Goal: Task Accomplishment & Management: Manage account settings

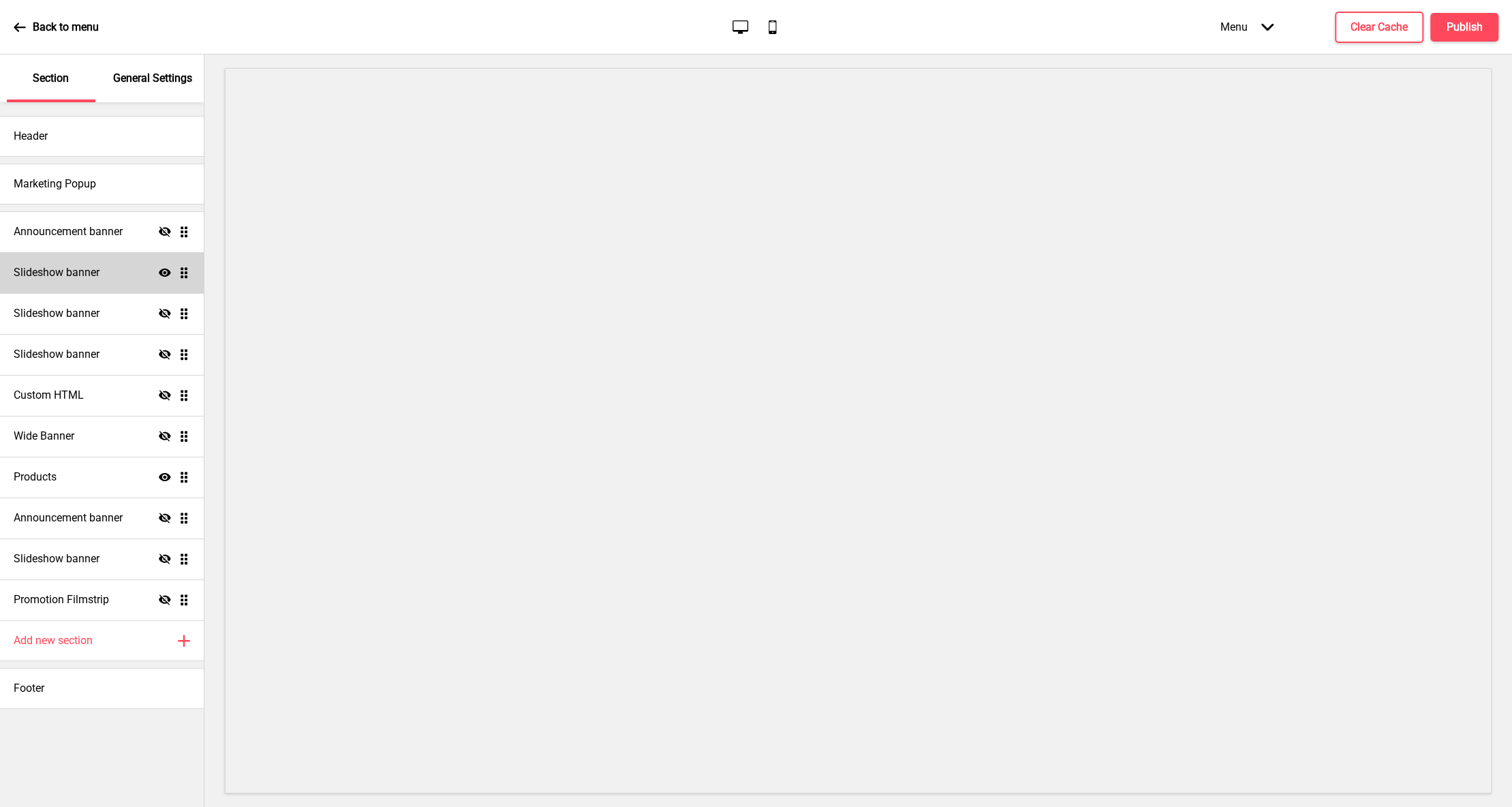
click at [79, 270] on h4 "Slideshow banner" at bounding box center [56, 272] width 86 height 15
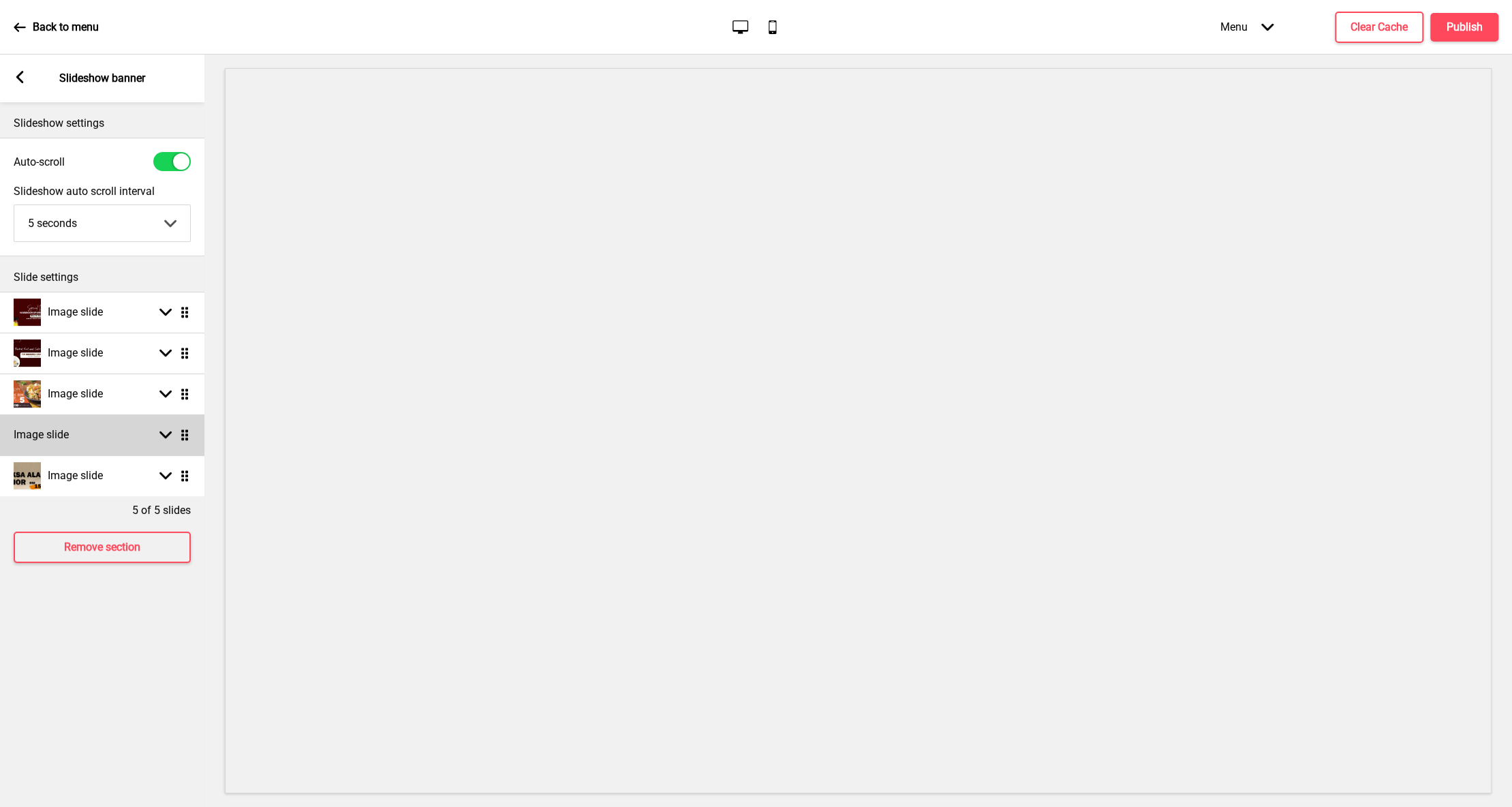
click at [121, 425] on div "Image slide Arrow down Drag" at bounding box center [102, 435] width 204 height 41
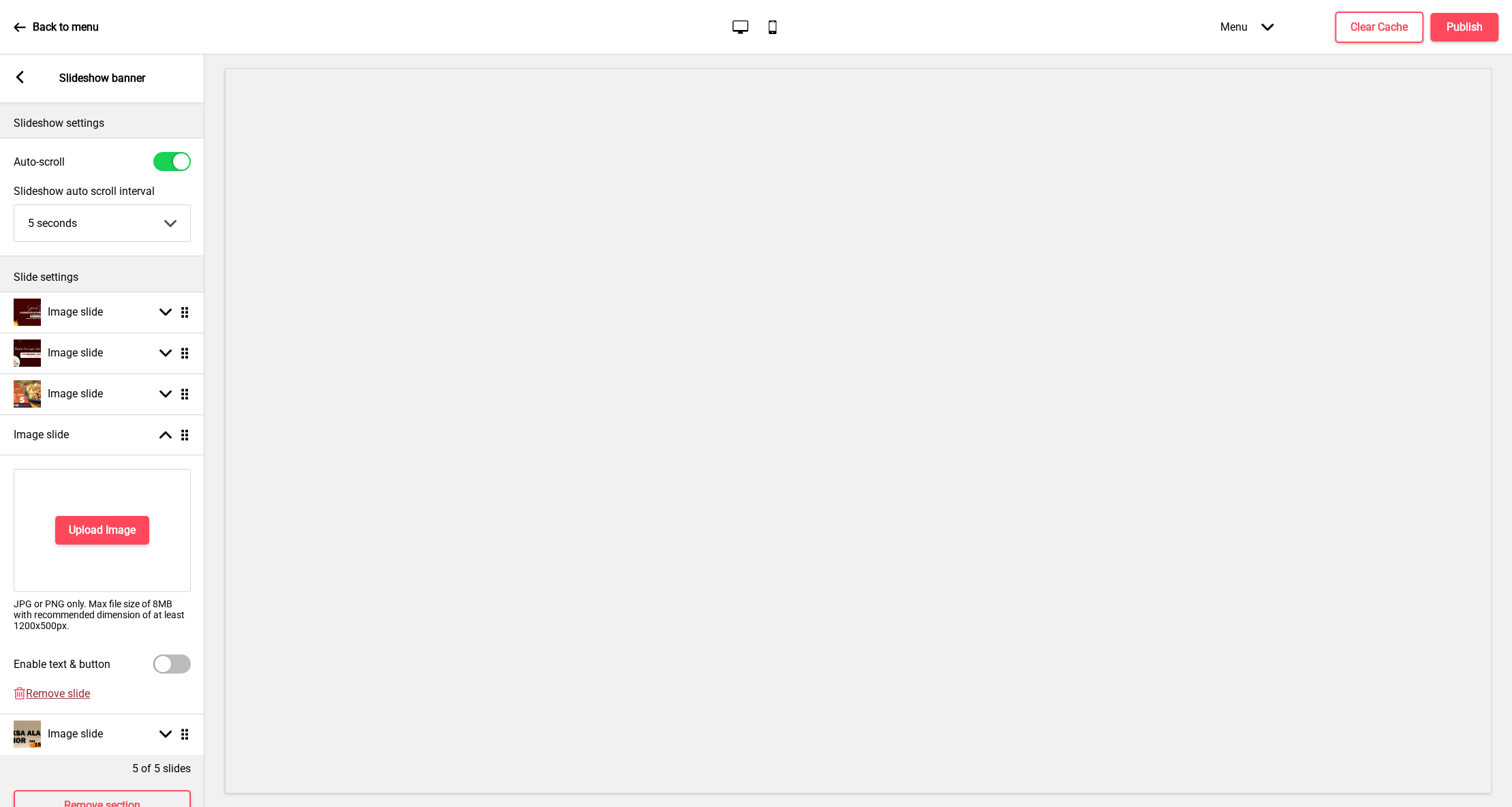
click at [59, 695] on span "Remove slide" at bounding box center [58, 693] width 64 height 13
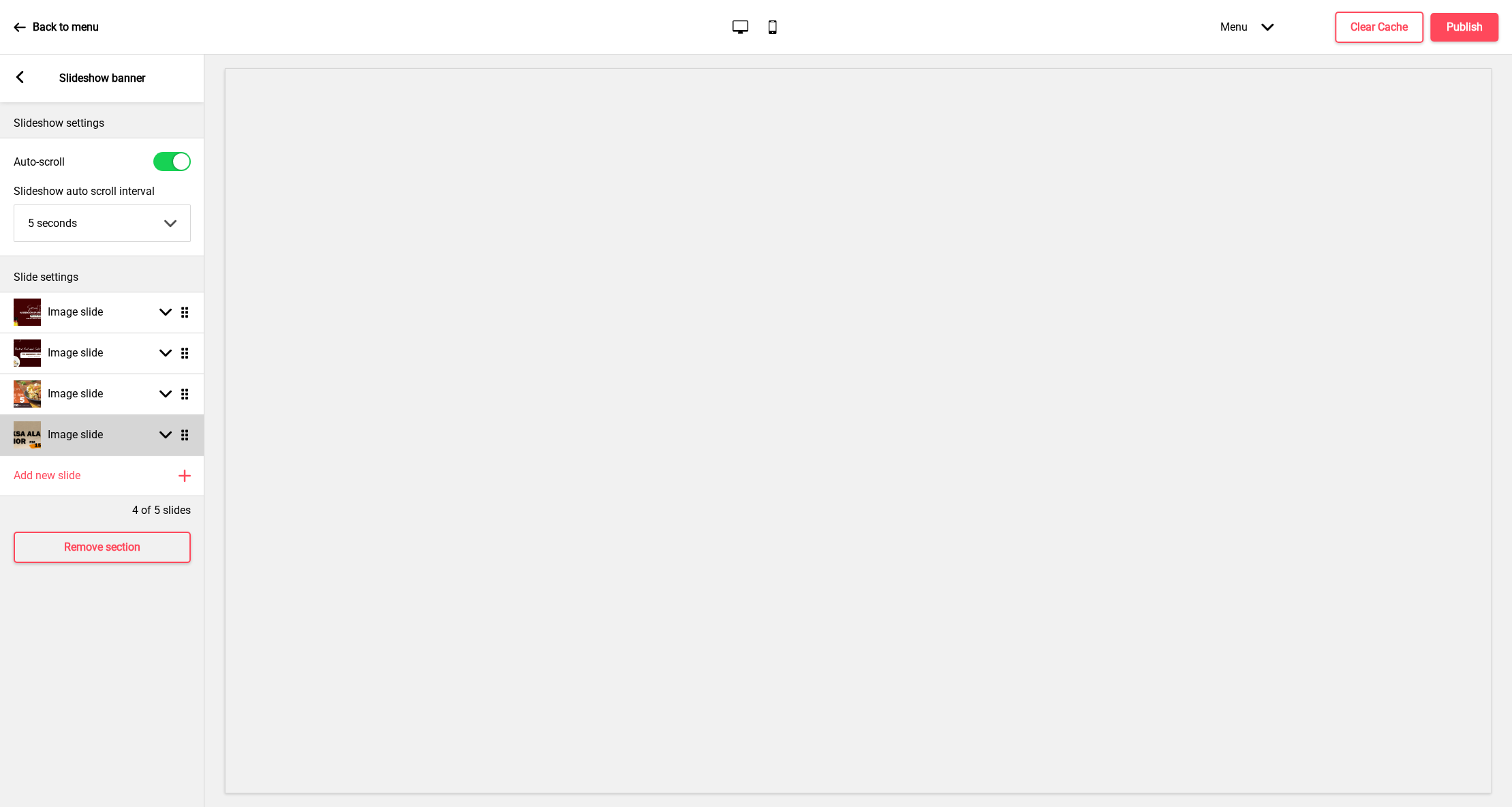
click at [118, 444] on div "Image slide Arrow down Drag" at bounding box center [102, 435] width 204 height 41
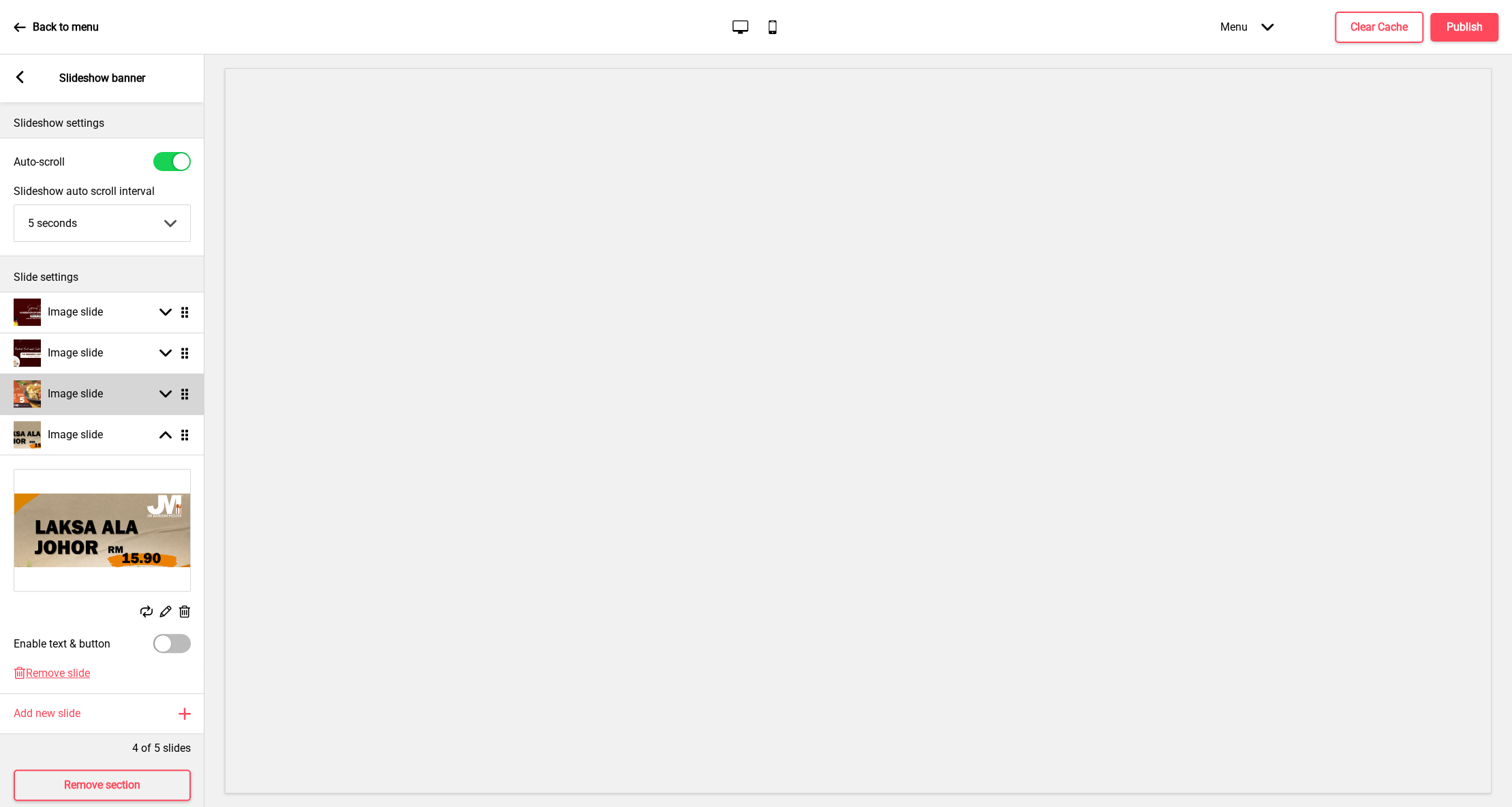
click at [82, 397] on h4 "Image slide" at bounding box center [75, 394] width 56 height 15
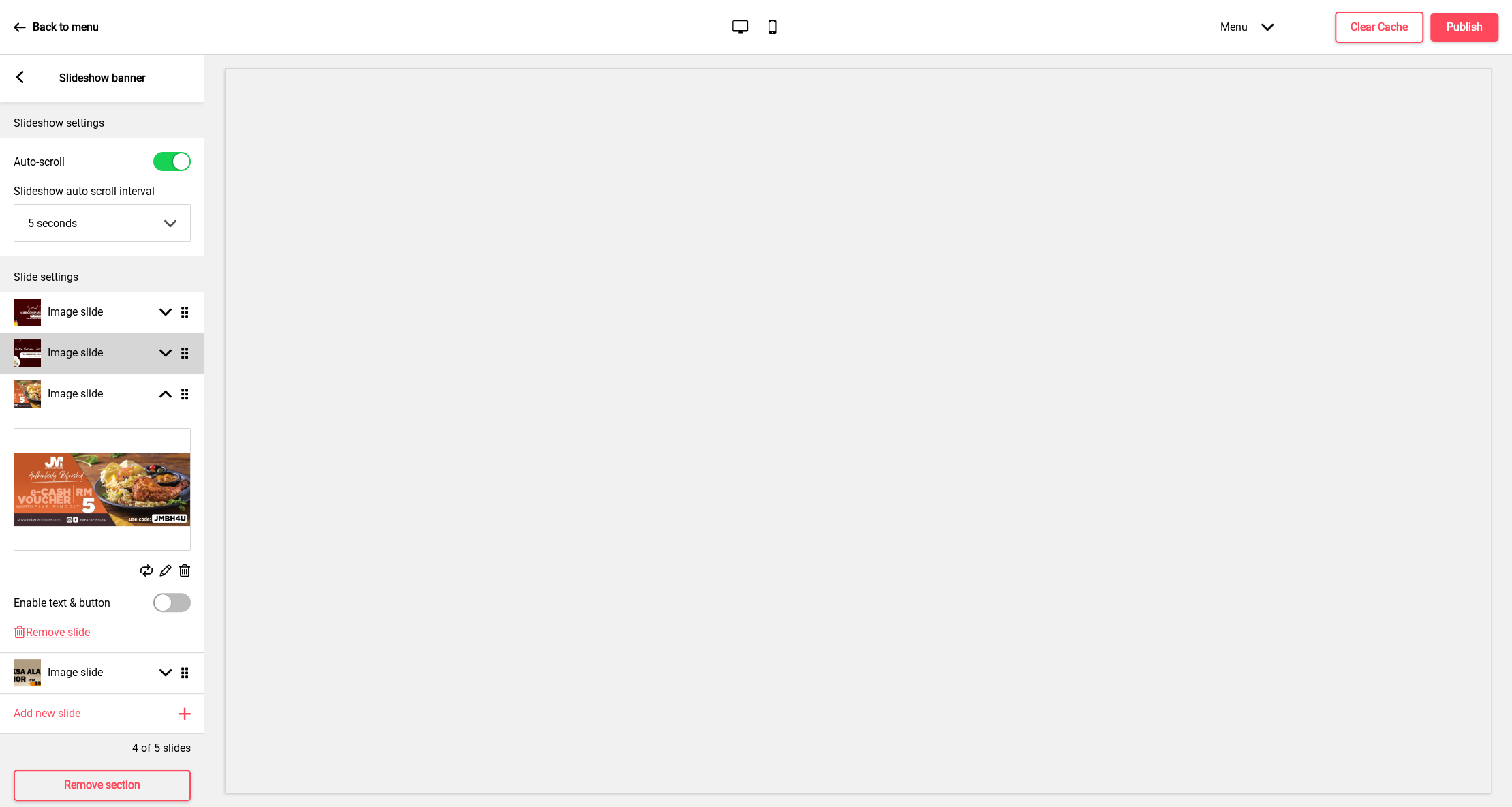
click at [70, 363] on div "Image slide" at bounding box center [58, 353] width 89 height 27
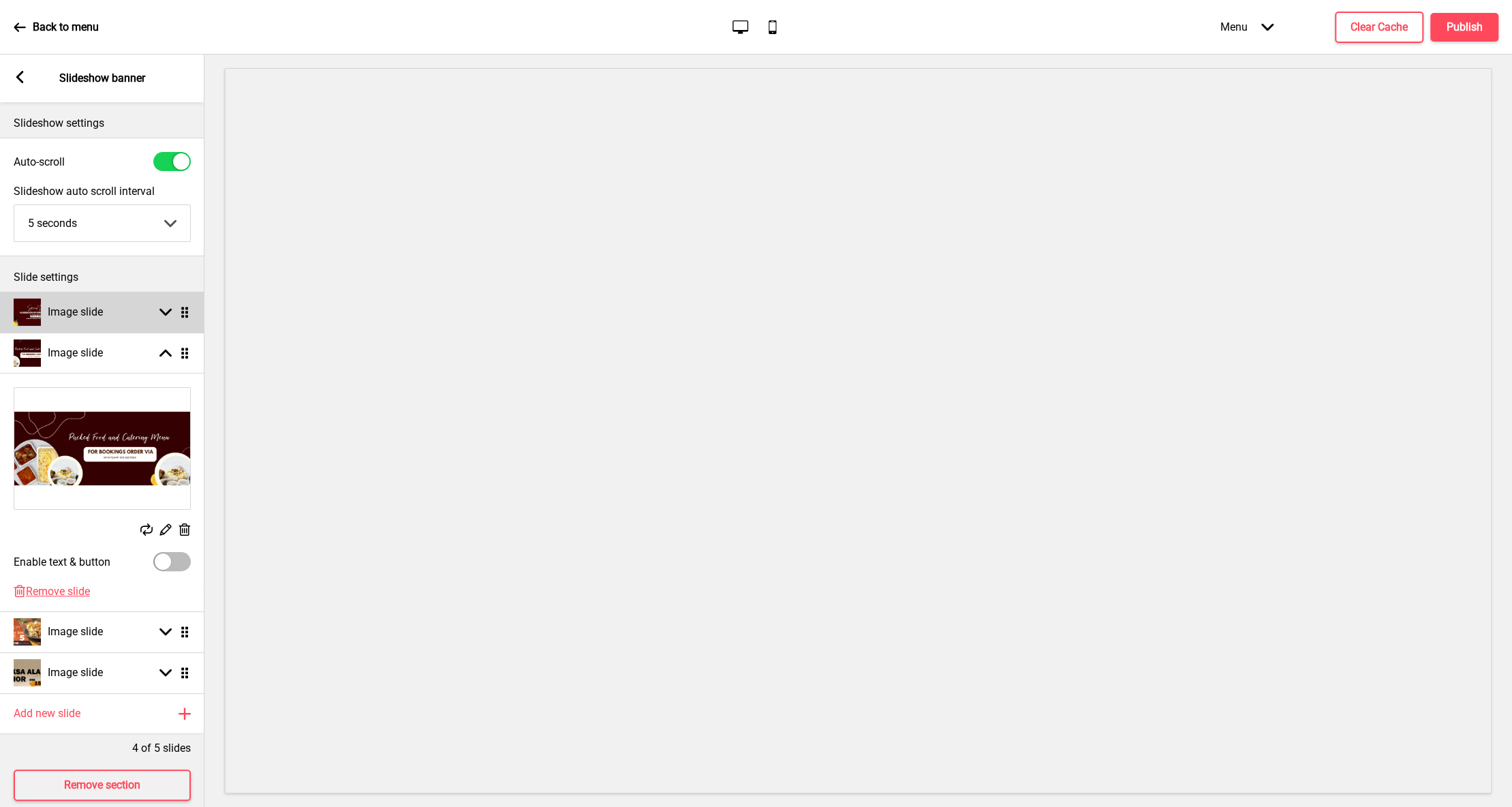
click at [96, 318] on h4 "Image slide" at bounding box center [75, 312] width 56 height 15
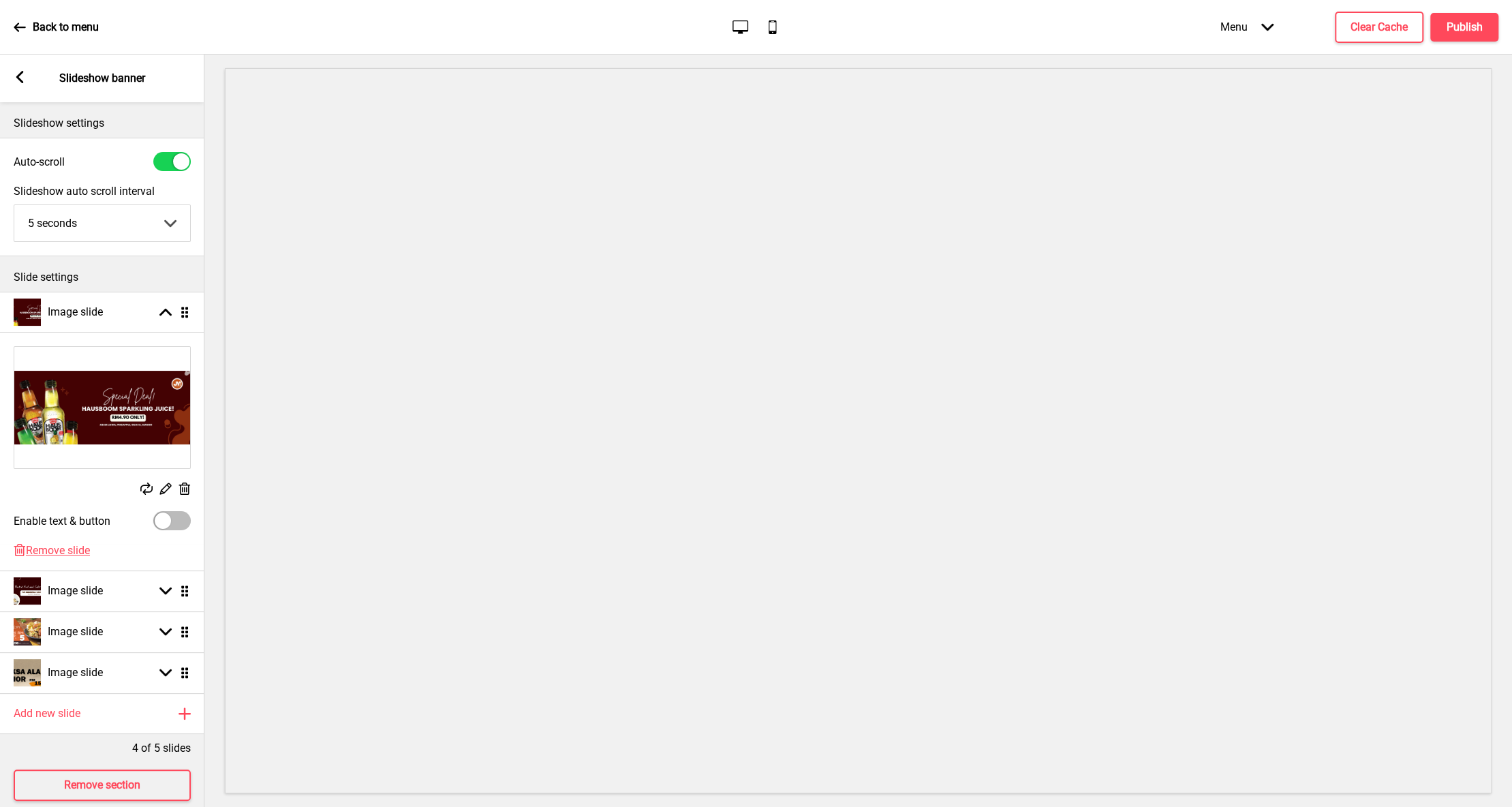
click at [20, 81] on icon at bounding box center [19, 77] width 7 height 12
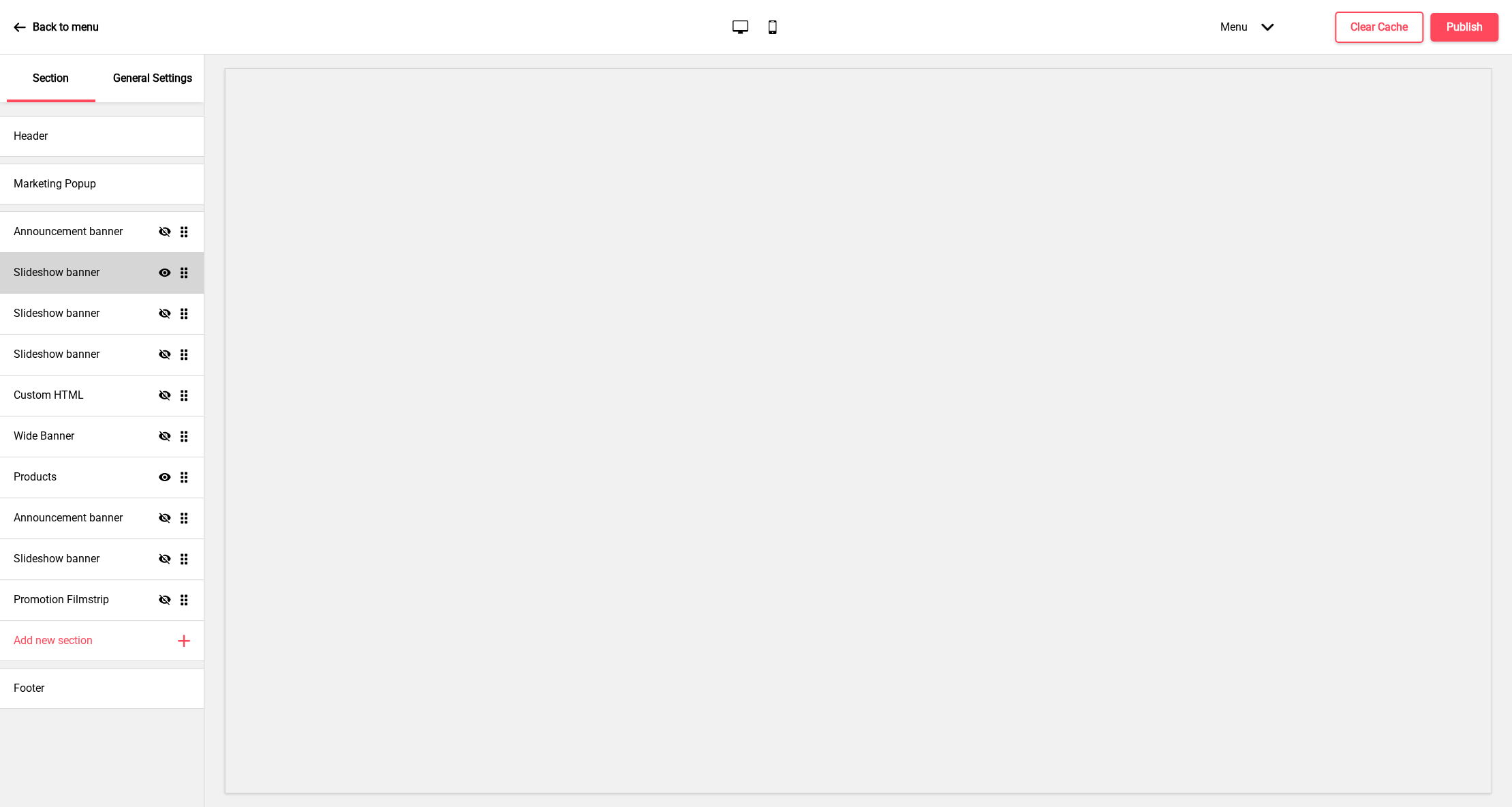
click at [149, 280] on div "Slideshow banner Show Drag" at bounding box center [101, 272] width 204 height 41
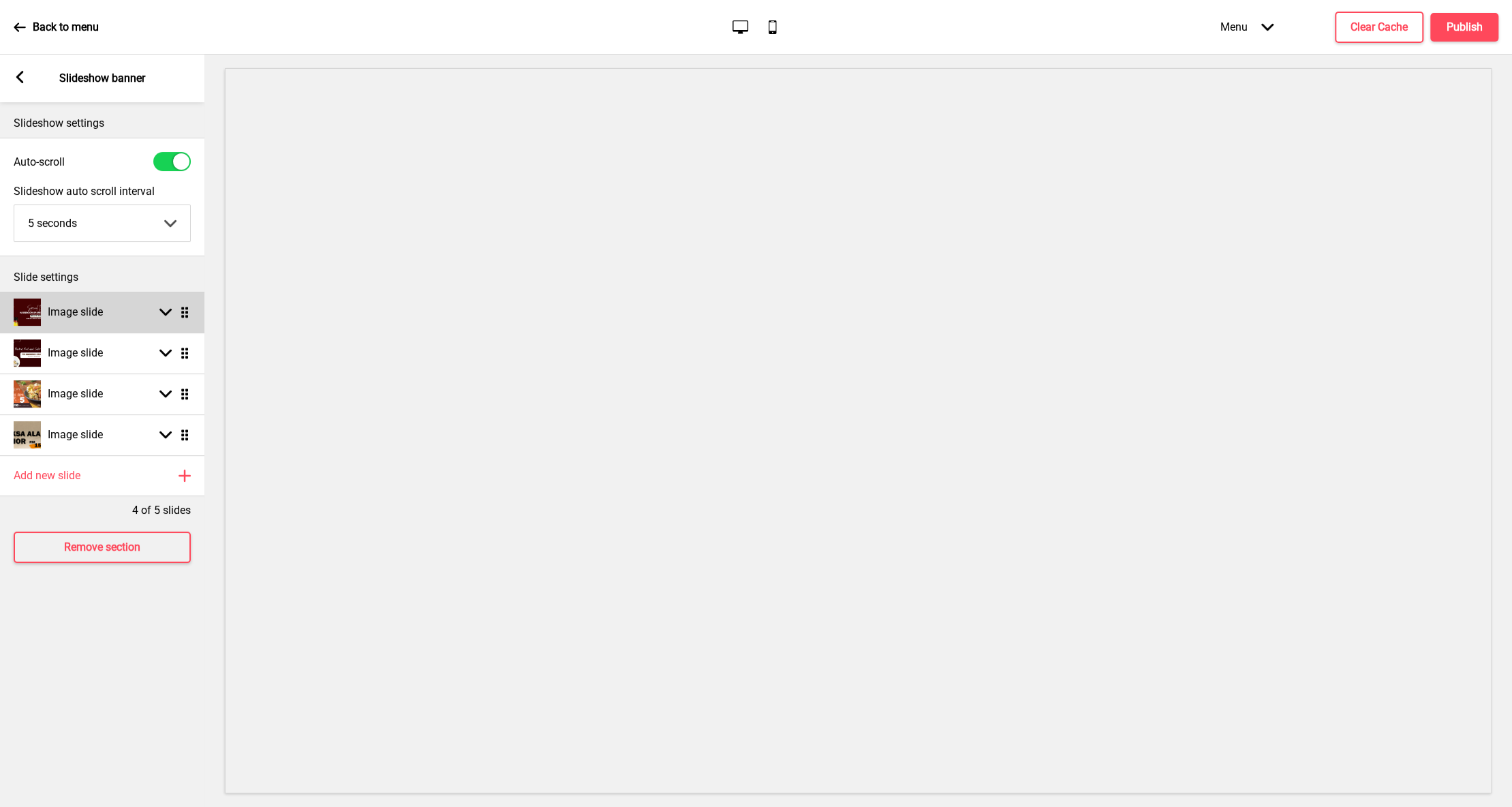
click at [123, 309] on div "Image slide Arrow down Drag" at bounding box center [102, 312] width 204 height 41
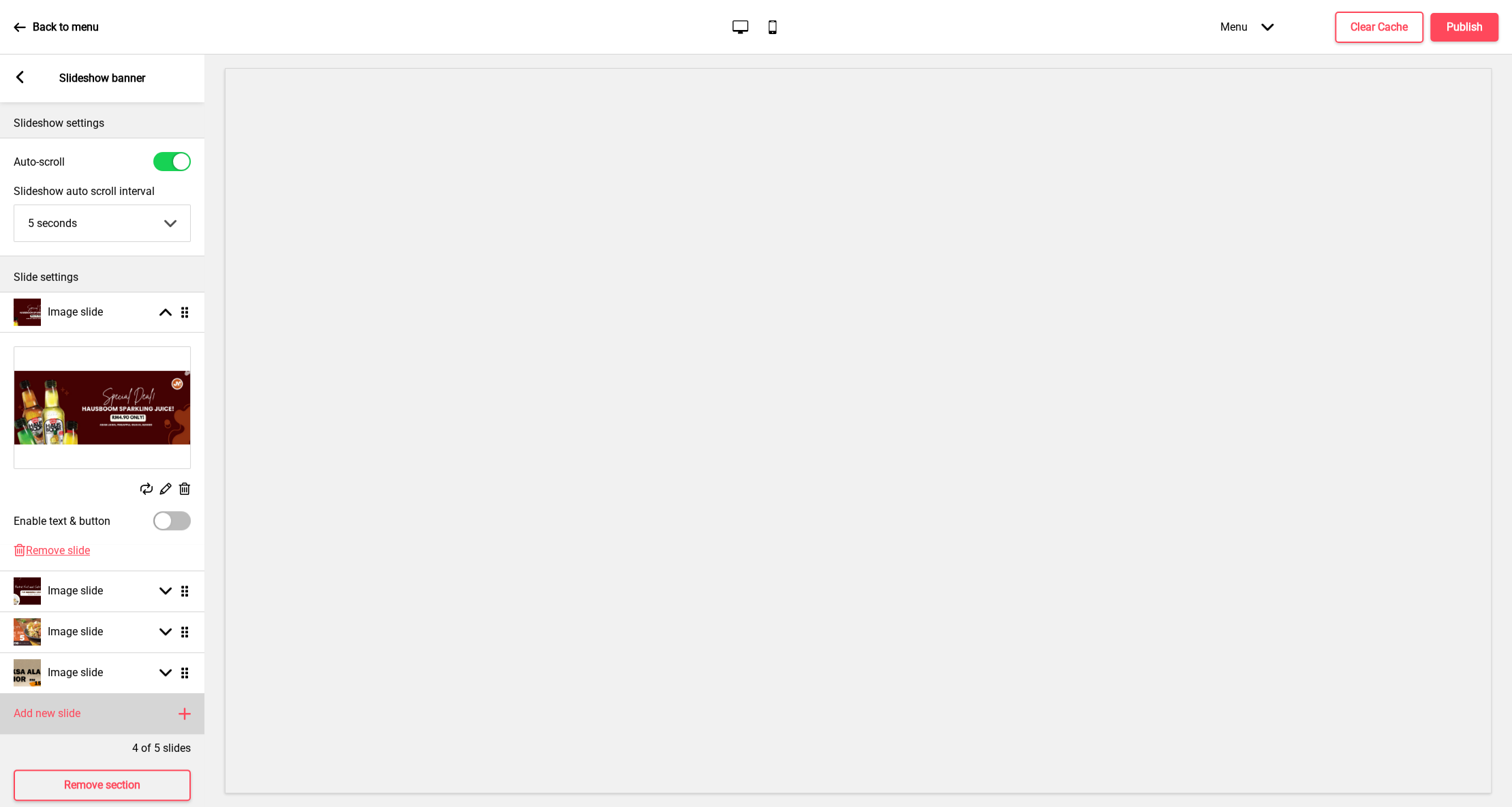
click at [86, 718] on div "Add new slide Plus" at bounding box center [102, 714] width 204 height 41
click at [71, 720] on div "Image slide Arrow down Drag" at bounding box center [102, 714] width 204 height 41
select select "right"
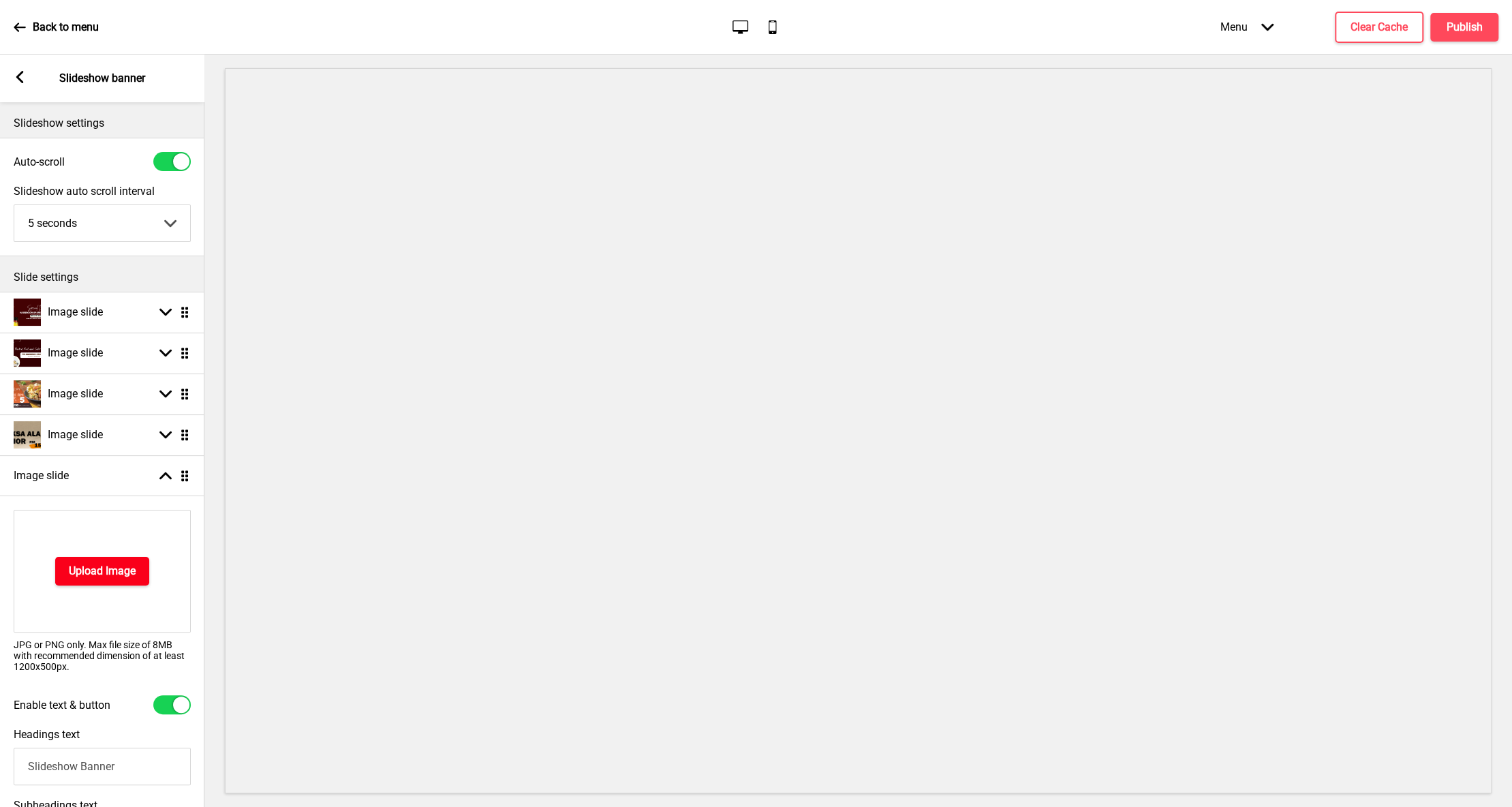
click at [126, 564] on h4 "Upload Image" at bounding box center [101, 571] width 67 height 15
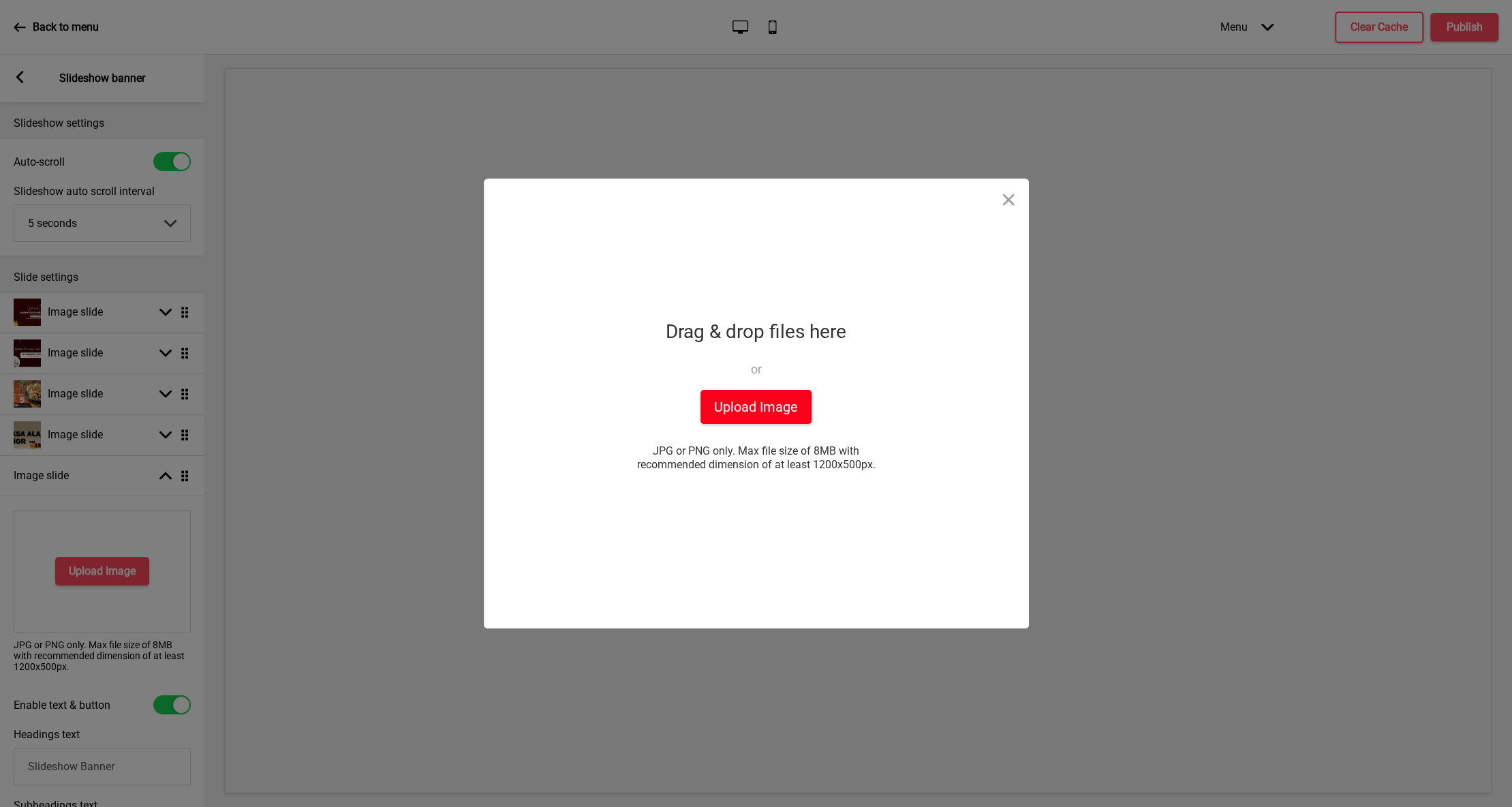
click at [752, 408] on button "Upload Image" at bounding box center [756, 407] width 111 height 34
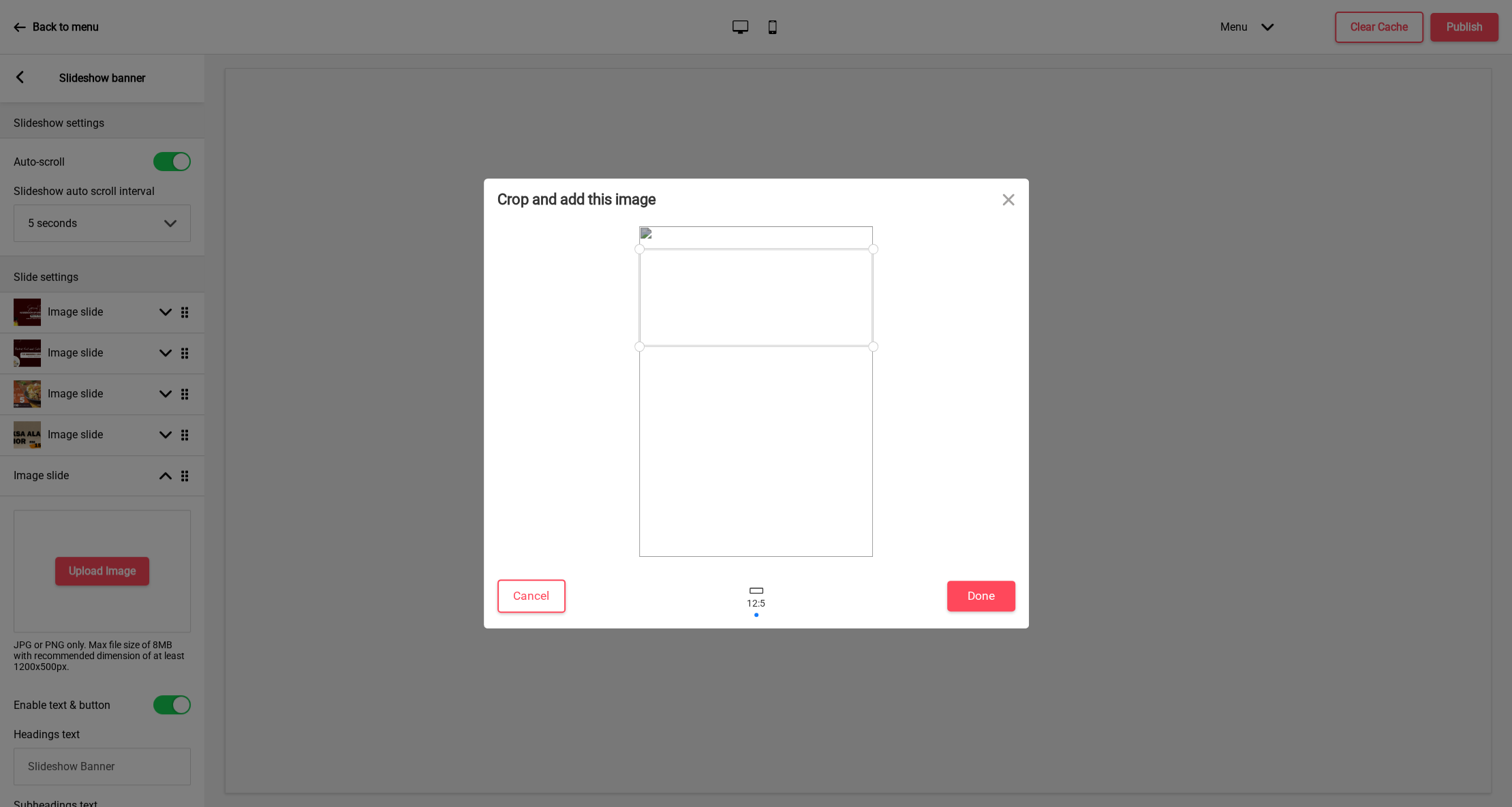
drag, startPoint x: 822, startPoint y: 416, endPoint x: 819, endPoint y: 322, distance: 94.0
click at [819, 322] on div at bounding box center [756, 297] width 233 height 97
drag, startPoint x: 870, startPoint y: 349, endPoint x: 832, endPoint y: 330, distance: 42.5
click at [832, 330] on div at bounding box center [836, 331] width 24 height 24
drag, startPoint x: 756, startPoint y: 288, endPoint x: 755, endPoint y: 255, distance: 33.0
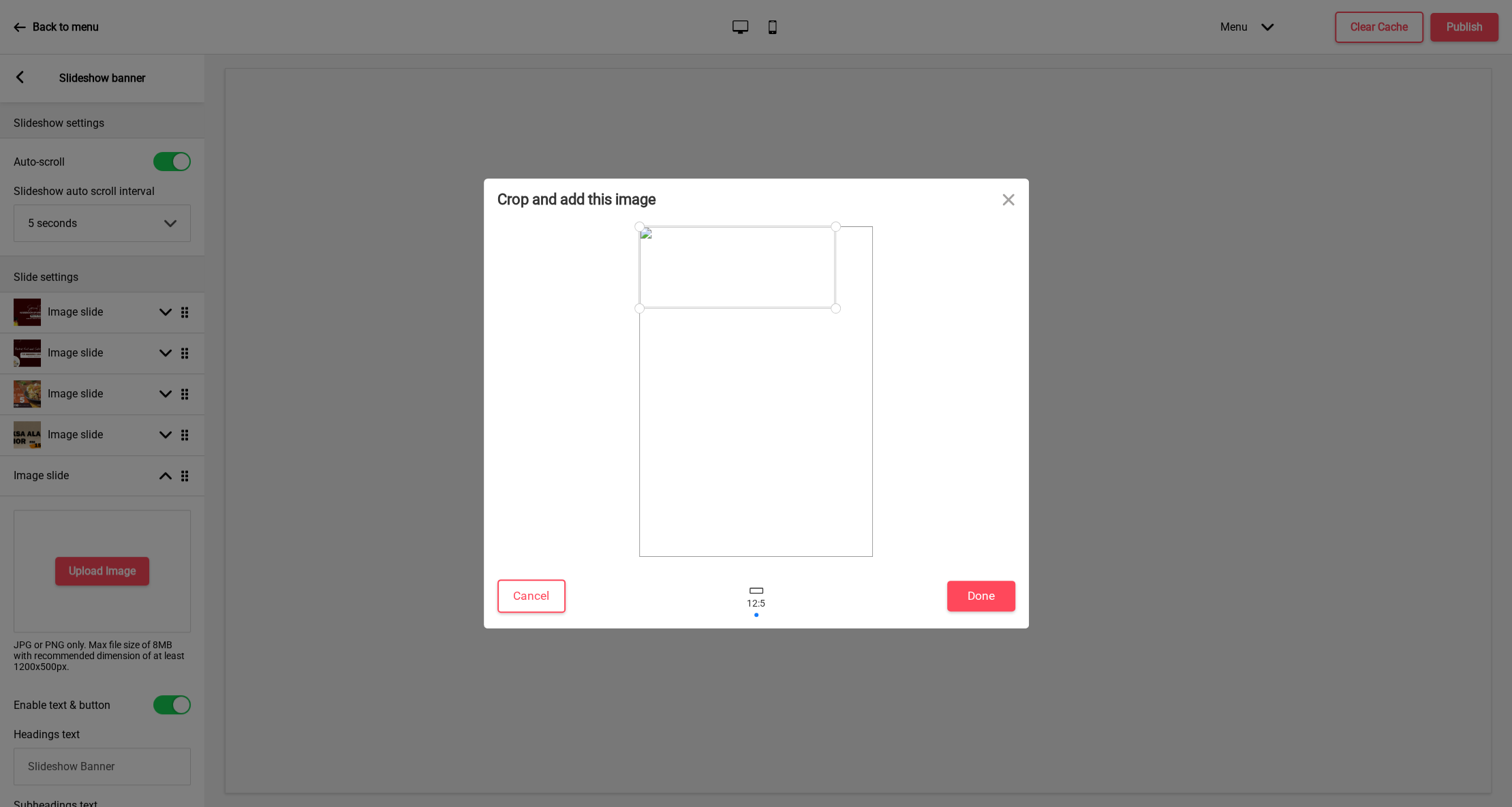
click at [755, 255] on div at bounding box center [737, 267] width 196 height 82
drag, startPoint x: 834, startPoint y: 307, endPoint x: 925, endPoint y: 307, distance: 91.0
click at [925, 307] on div at bounding box center [756, 391] width 518 height 330
click at [818, 294] on div at bounding box center [756, 276] width 233 height 97
click at [1012, 588] on button "Done" at bounding box center [981, 596] width 68 height 31
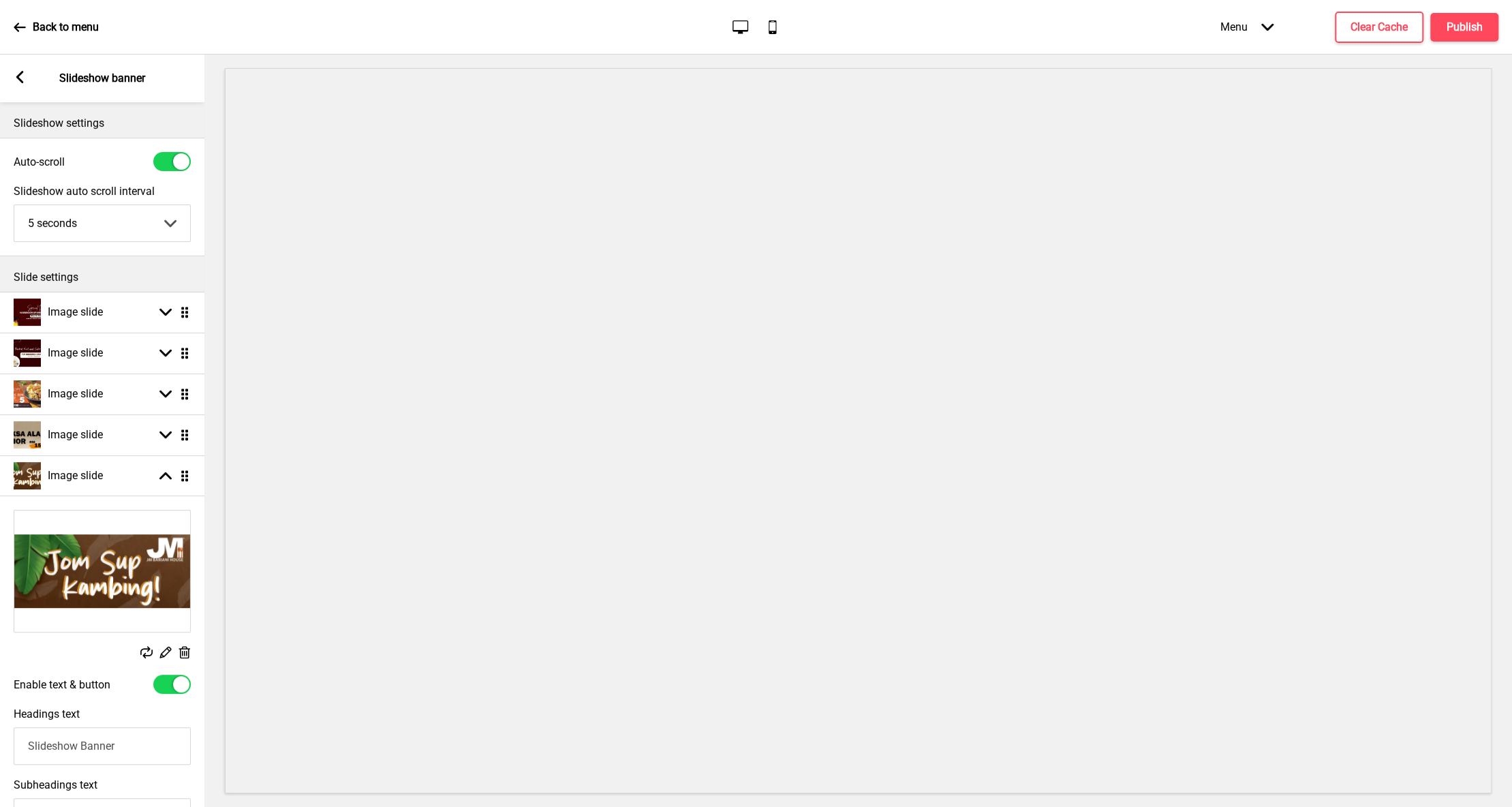
click at [172, 678] on div at bounding box center [171, 685] width 38 height 19
click at [165, 681] on div at bounding box center [163, 685] width 16 height 16
checkbox input "true"
select select "right"
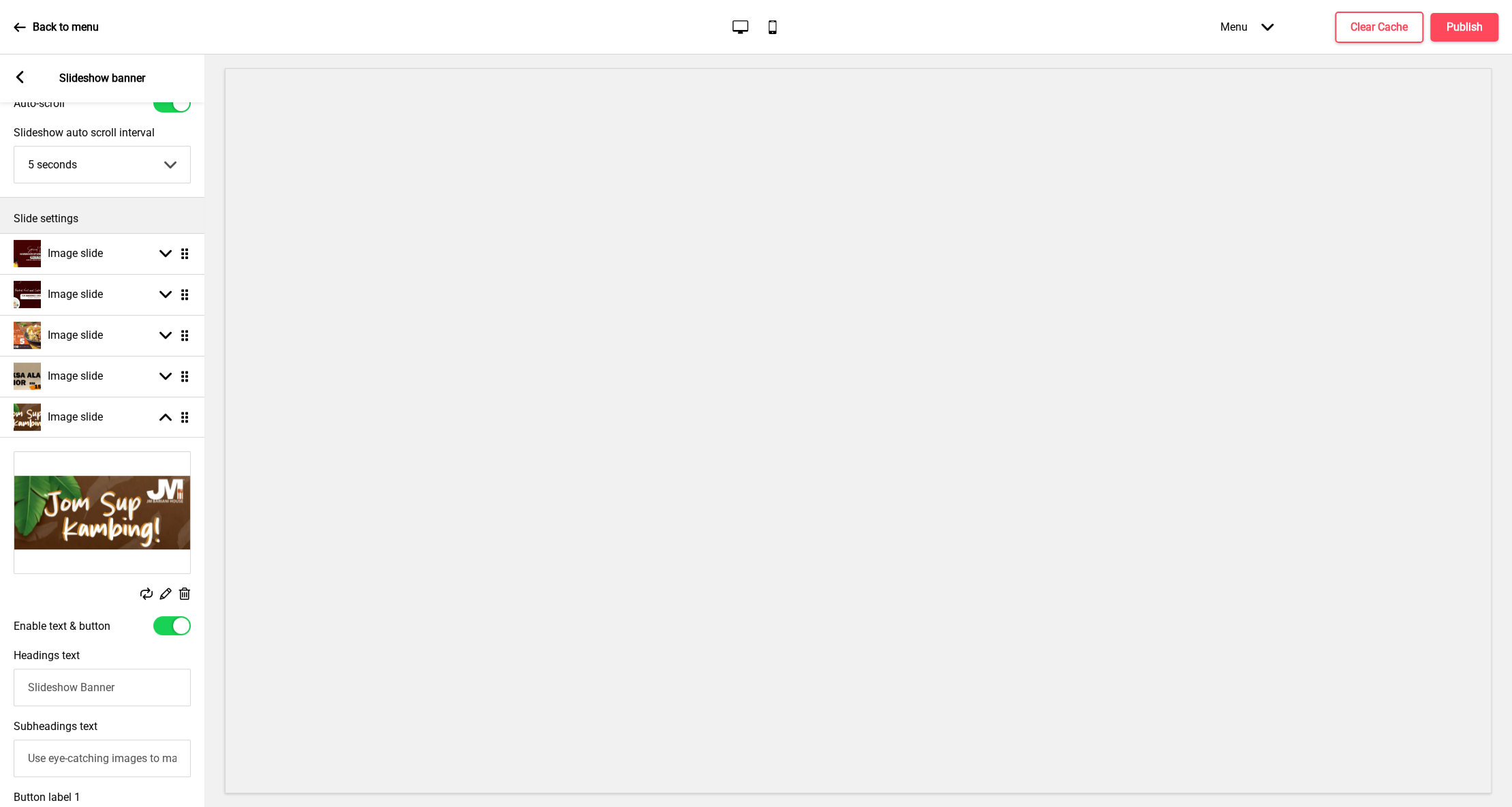
scroll to position [116, 0]
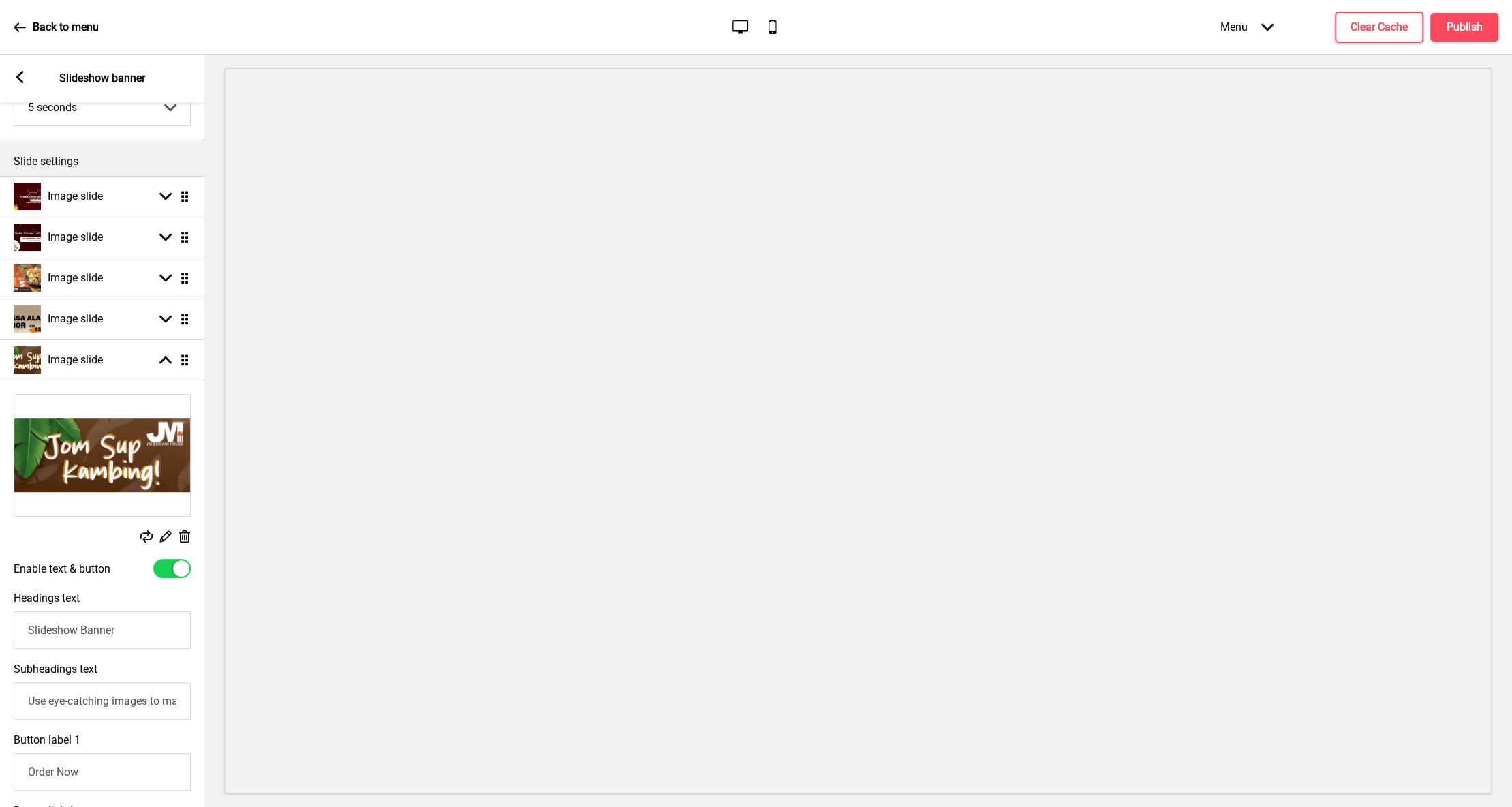
click at [126, 631] on input "Slideshow Banner" at bounding box center [102, 630] width 177 height 38
click at [182, 569] on div at bounding box center [181, 569] width 16 height 16
checkbox input "false"
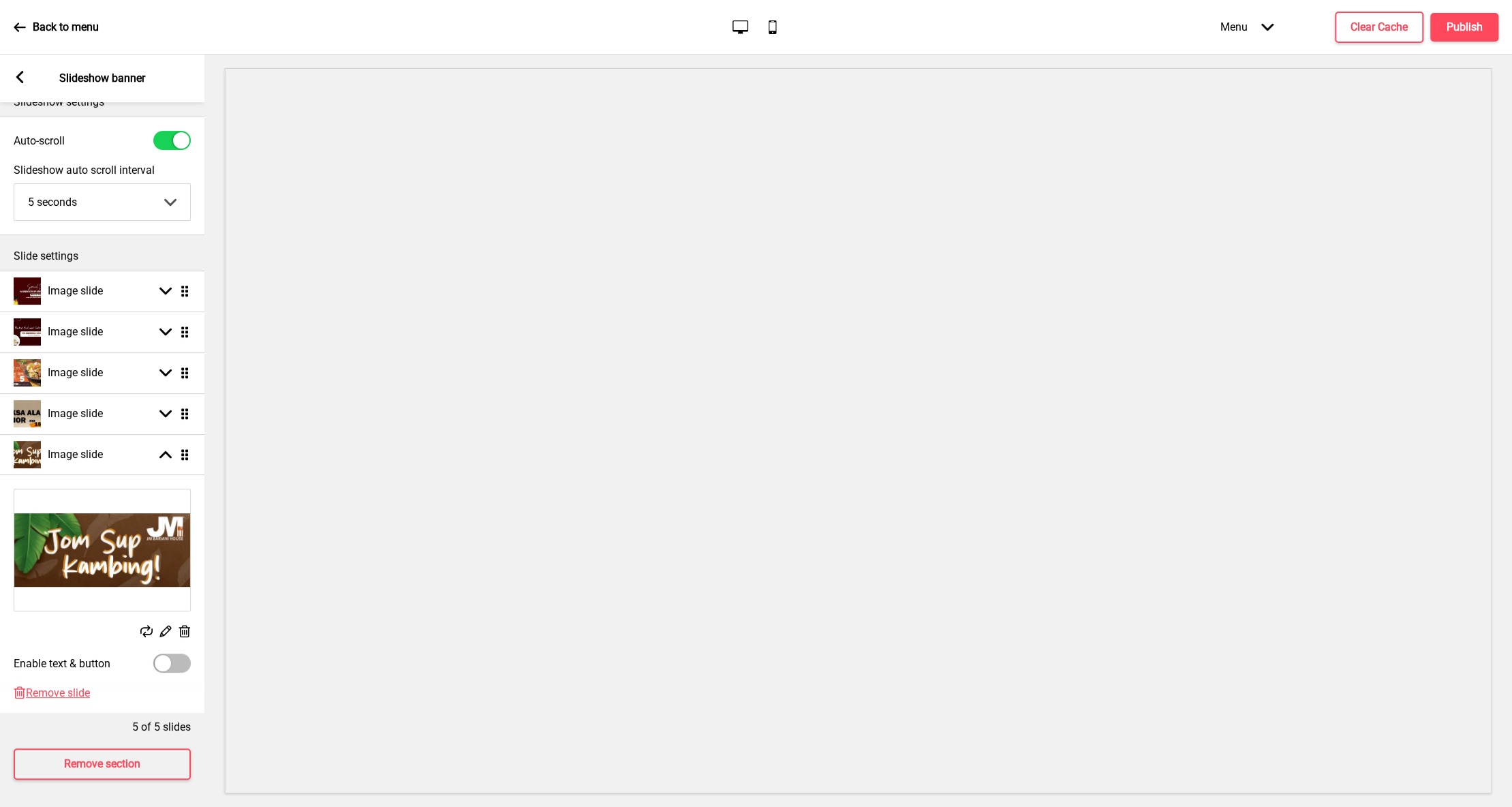
scroll to position [20, 0]
click at [1457, 24] on h4 "Publish" at bounding box center [1464, 27] width 36 height 15
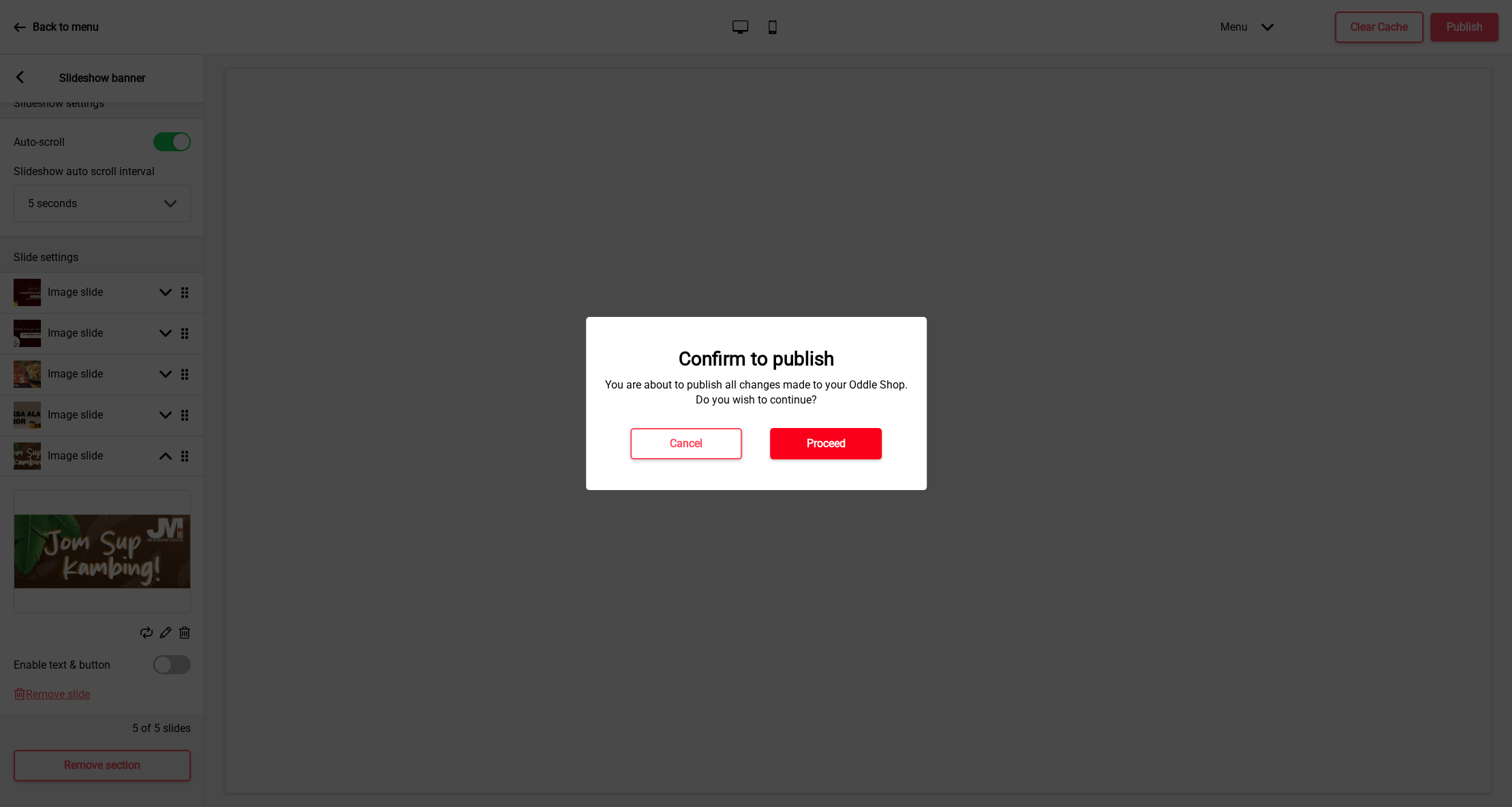
click at [878, 436] on button "Proceed" at bounding box center [825, 444] width 112 height 31
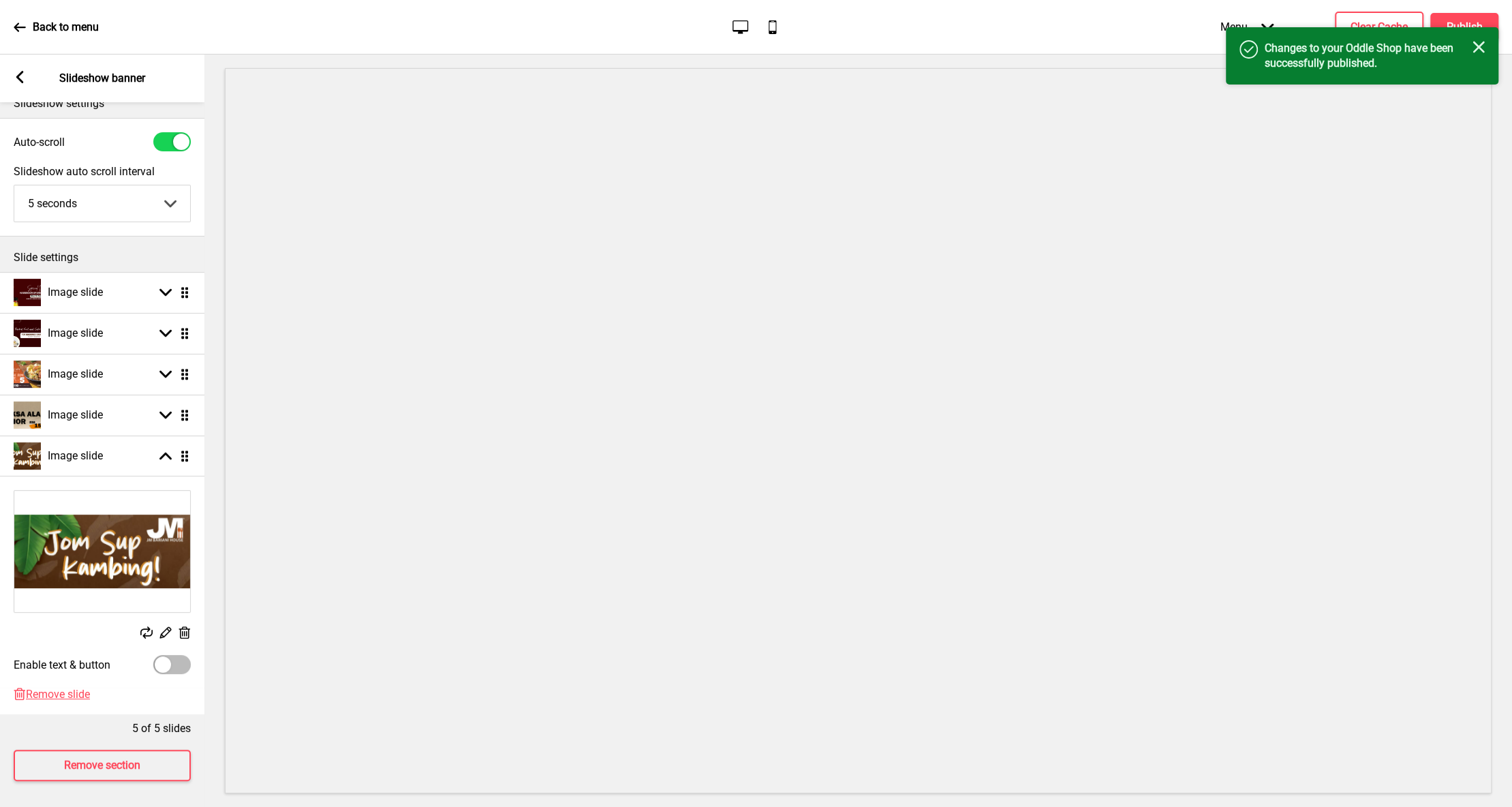
click at [24, 83] on rect at bounding box center [19, 77] width 12 height 12
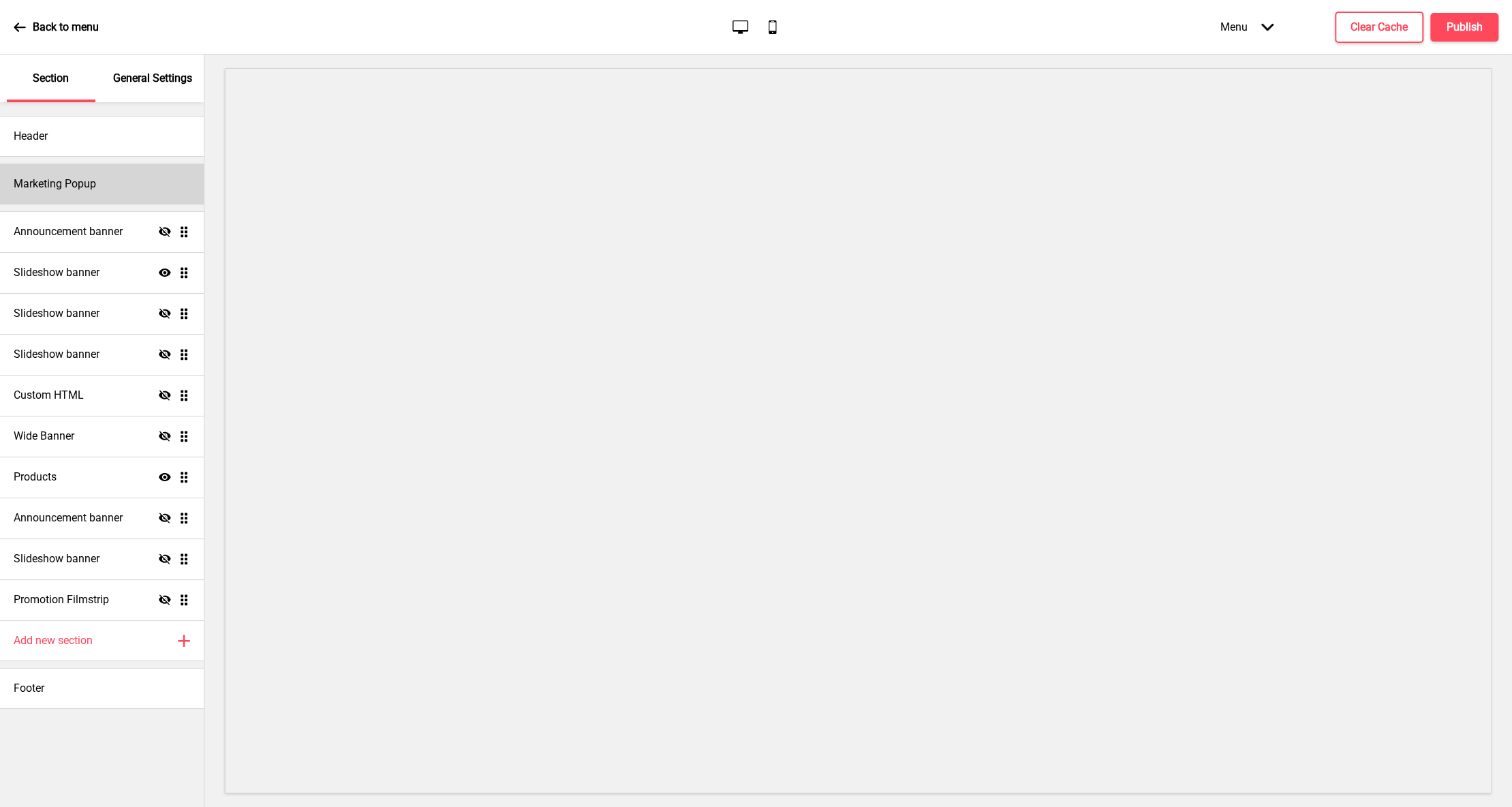
click at [146, 188] on div "Marketing Popup" at bounding box center [101, 184] width 204 height 41
select select "daily"
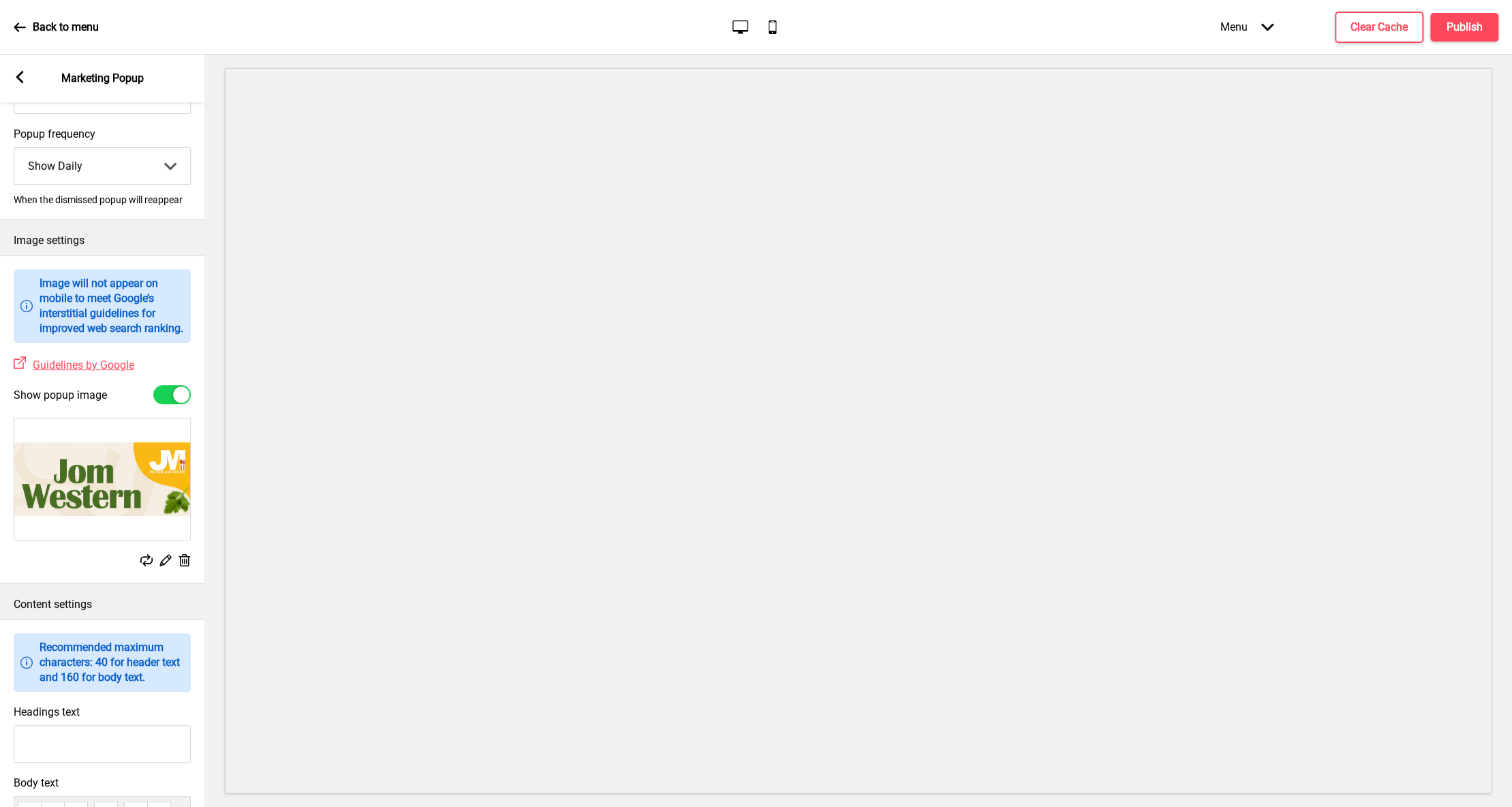
scroll to position [276, 0]
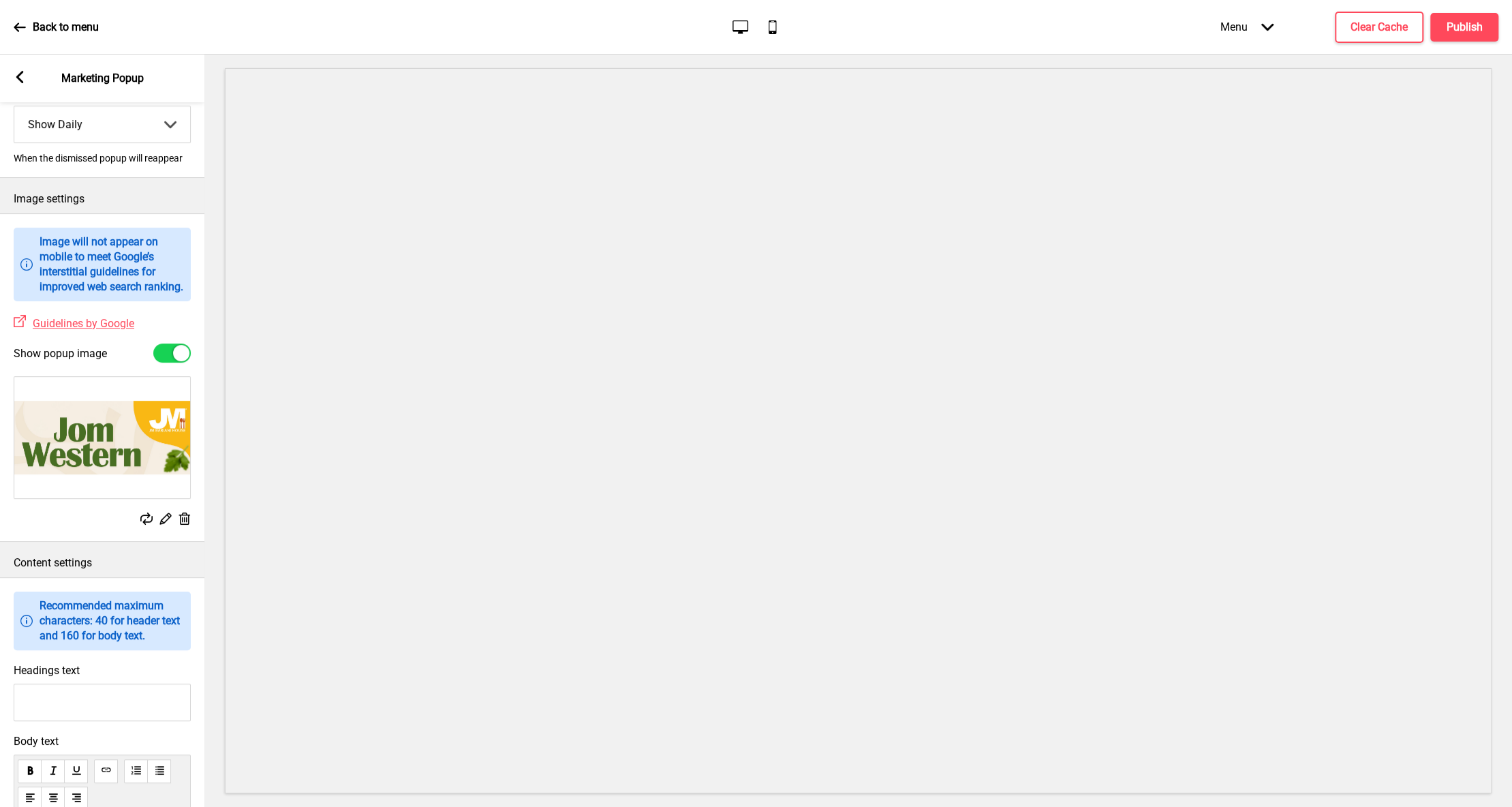
click at [166, 526] on rect at bounding box center [165, 519] width 14 height 14
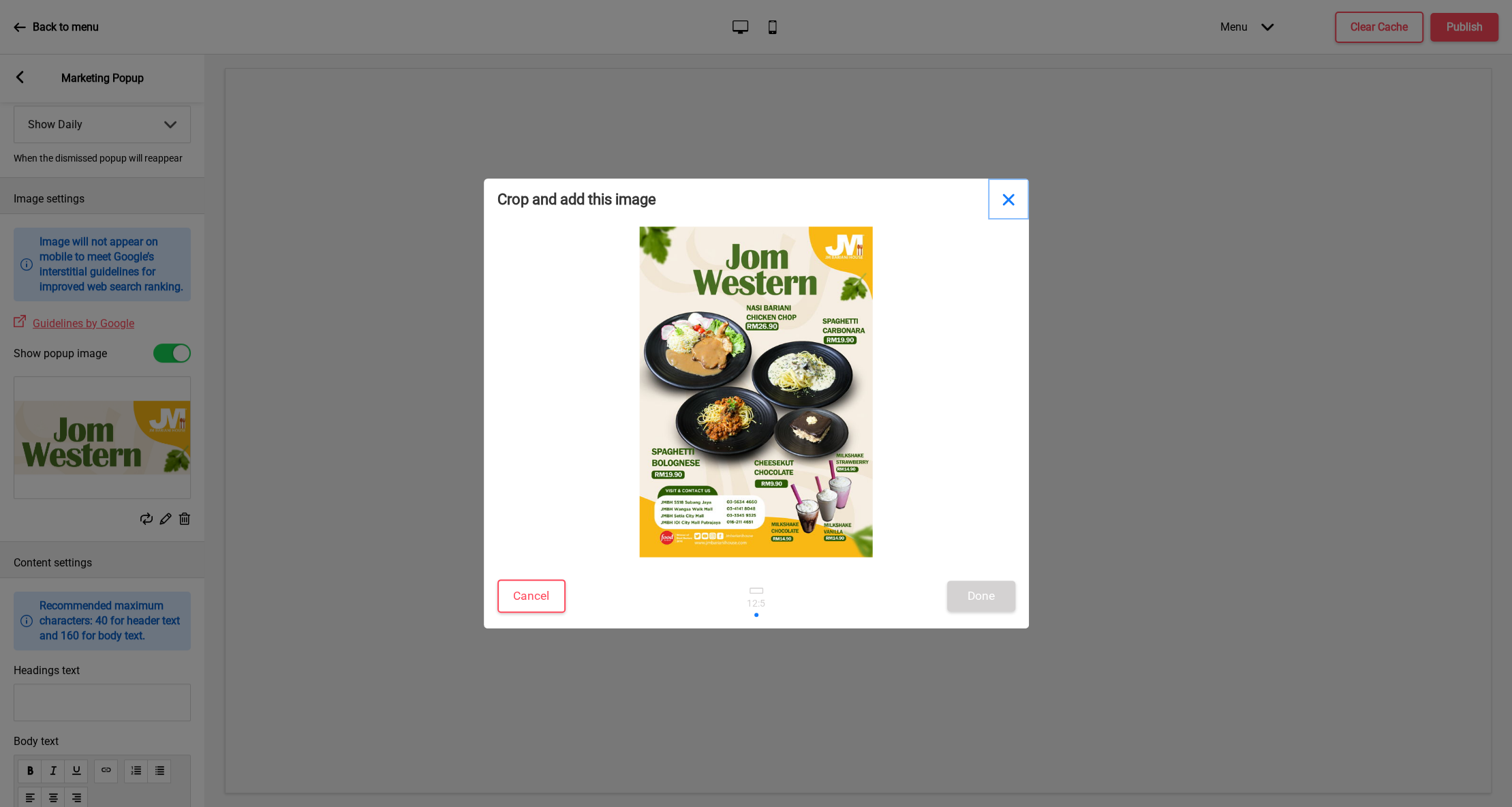
click at [1014, 194] on button "Close" at bounding box center [1008, 199] width 41 height 41
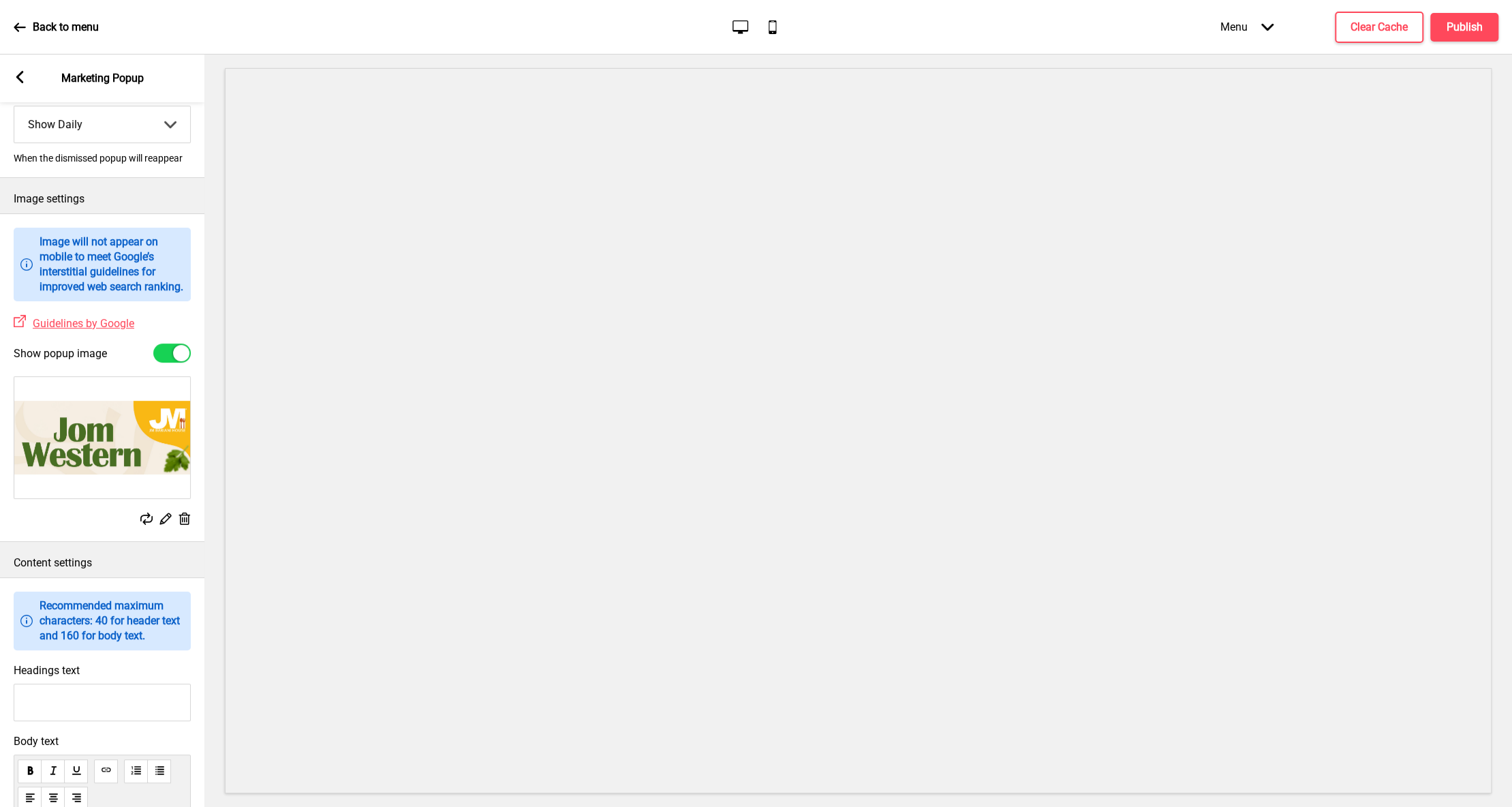
click at [184, 525] on icon at bounding box center [185, 518] width 11 height 12
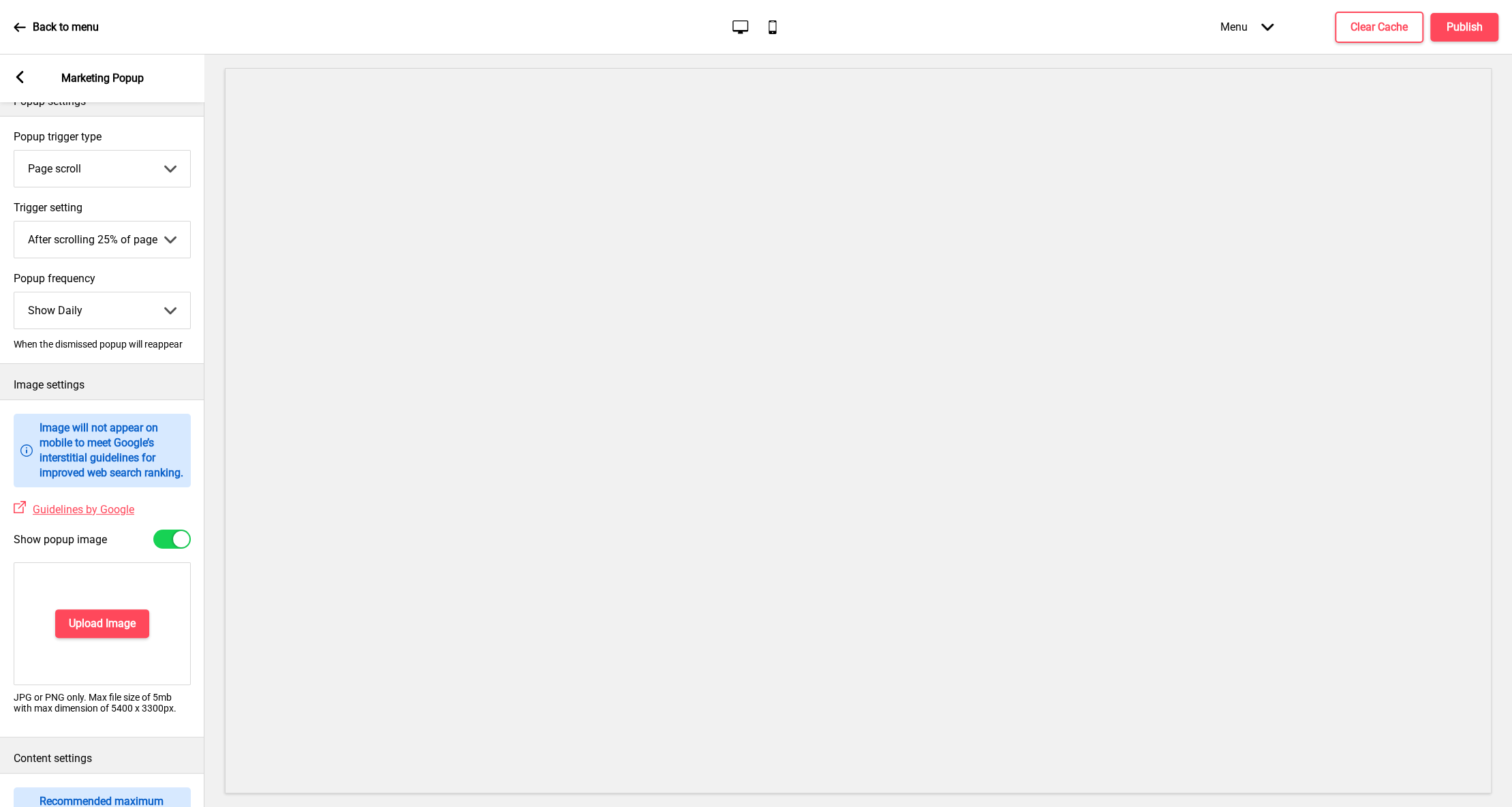
scroll to position [0, 0]
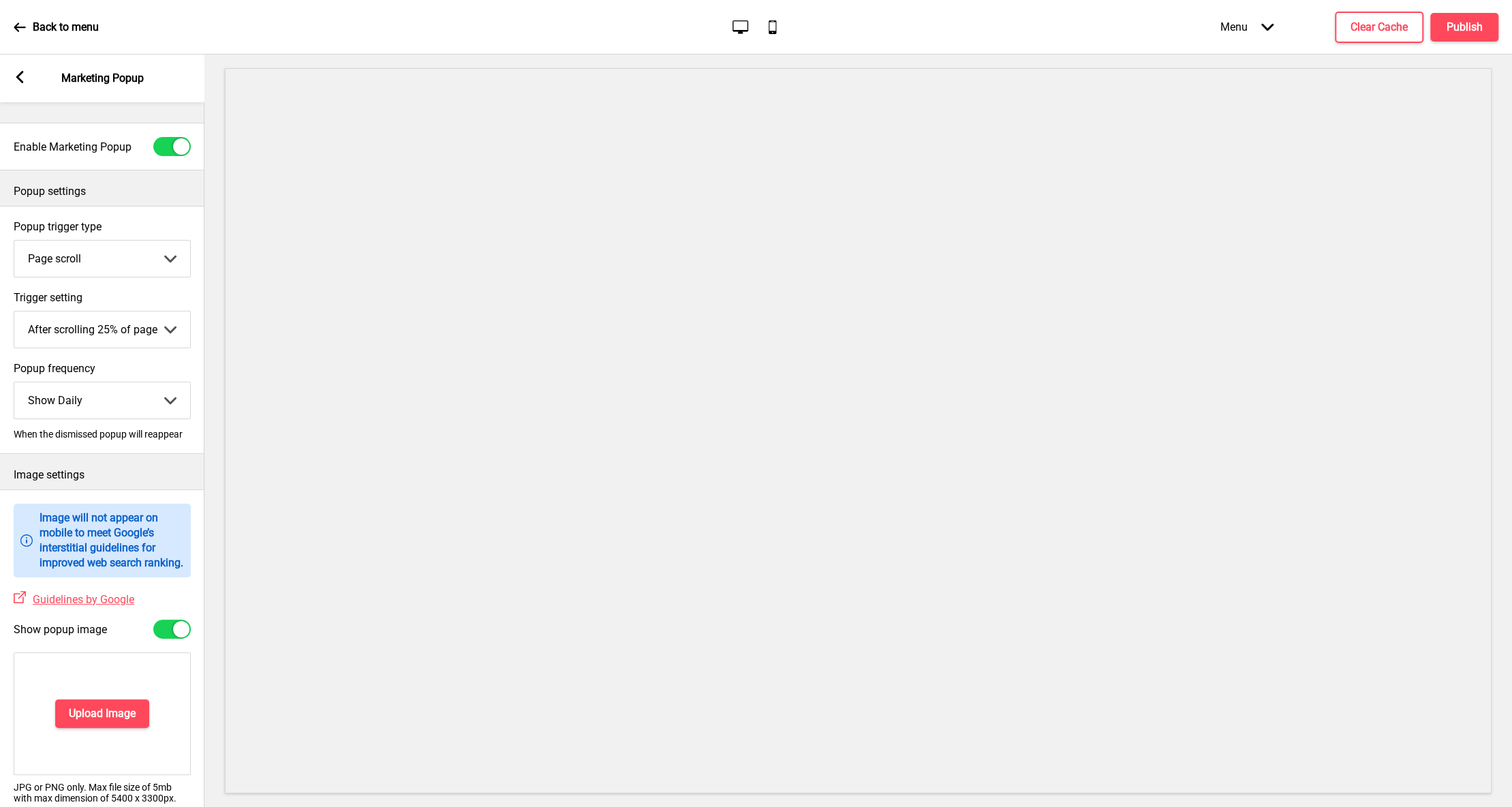
click at [172, 135] on div "Enable Marketing Popup" at bounding box center [102, 147] width 204 height 33
click at [174, 144] on div at bounding box center [181, 147] width 16 height 16
checkbox input "false"
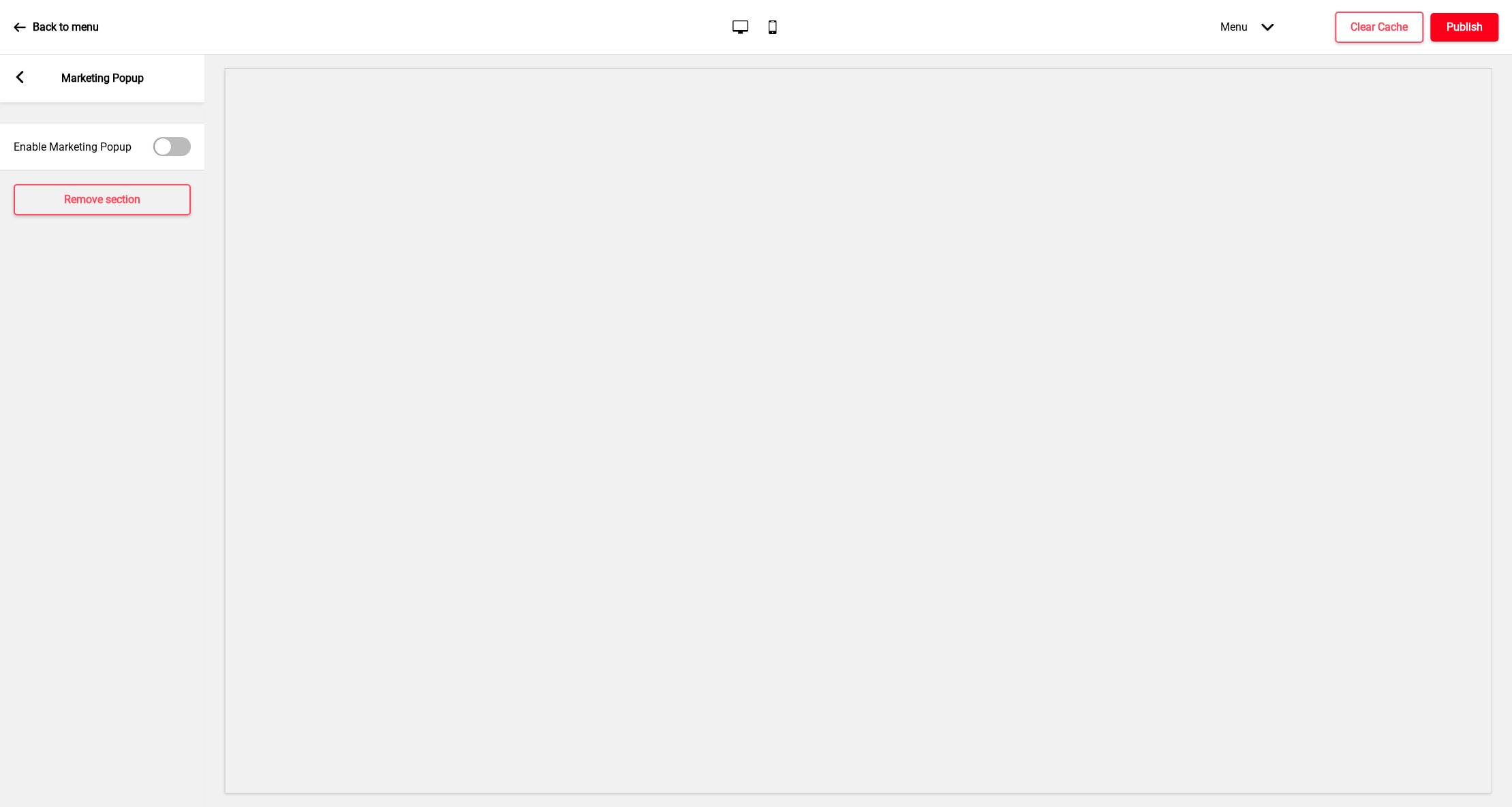
click at [1470, 27] on h4 "Publish" at bounding box center [1464, 27] width 36 height 15
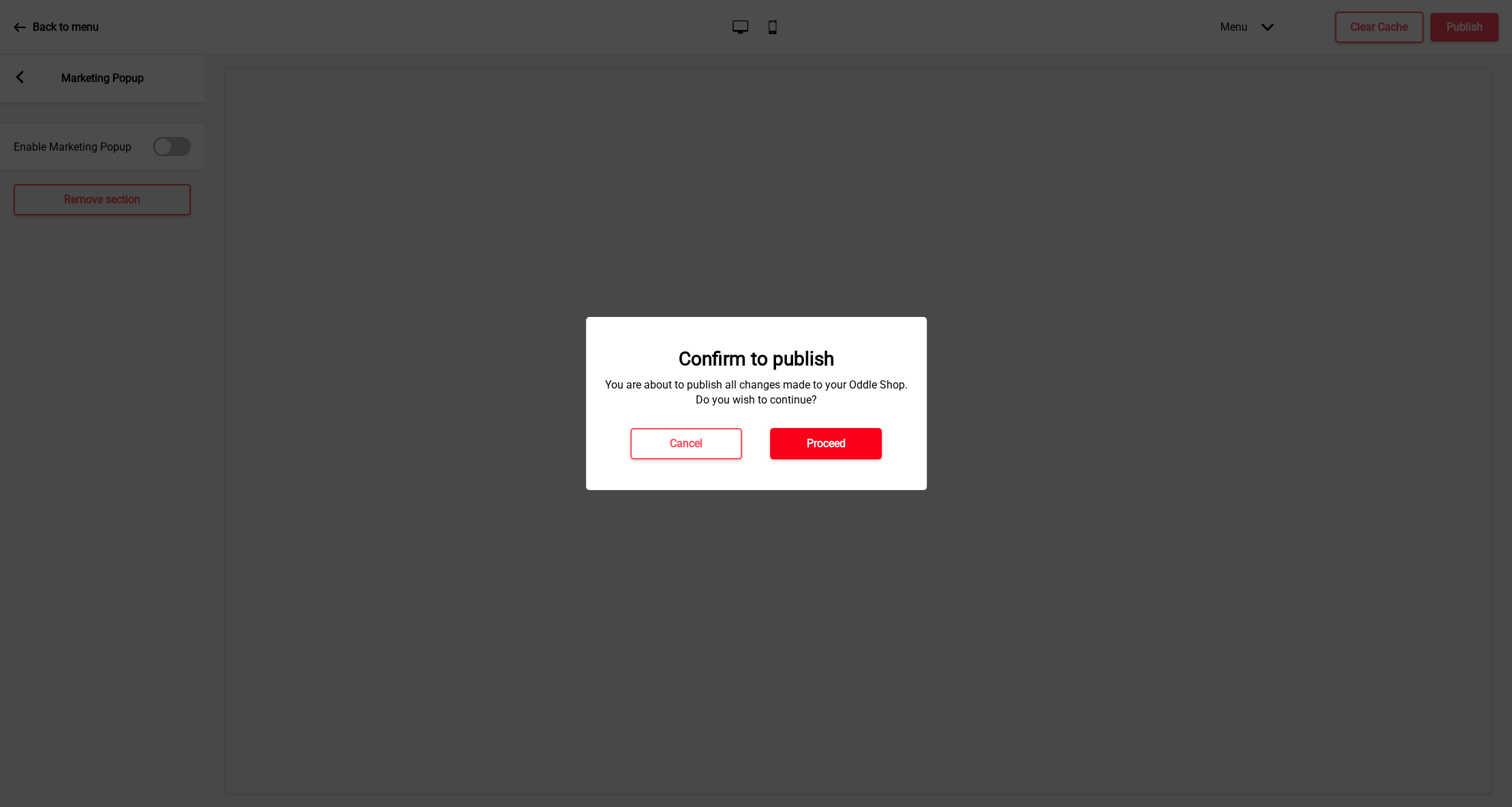
click at [816, 451] on button "Proceed" at bounding box center [825, 444] width 112 height 31
